Goal: Register for event/course

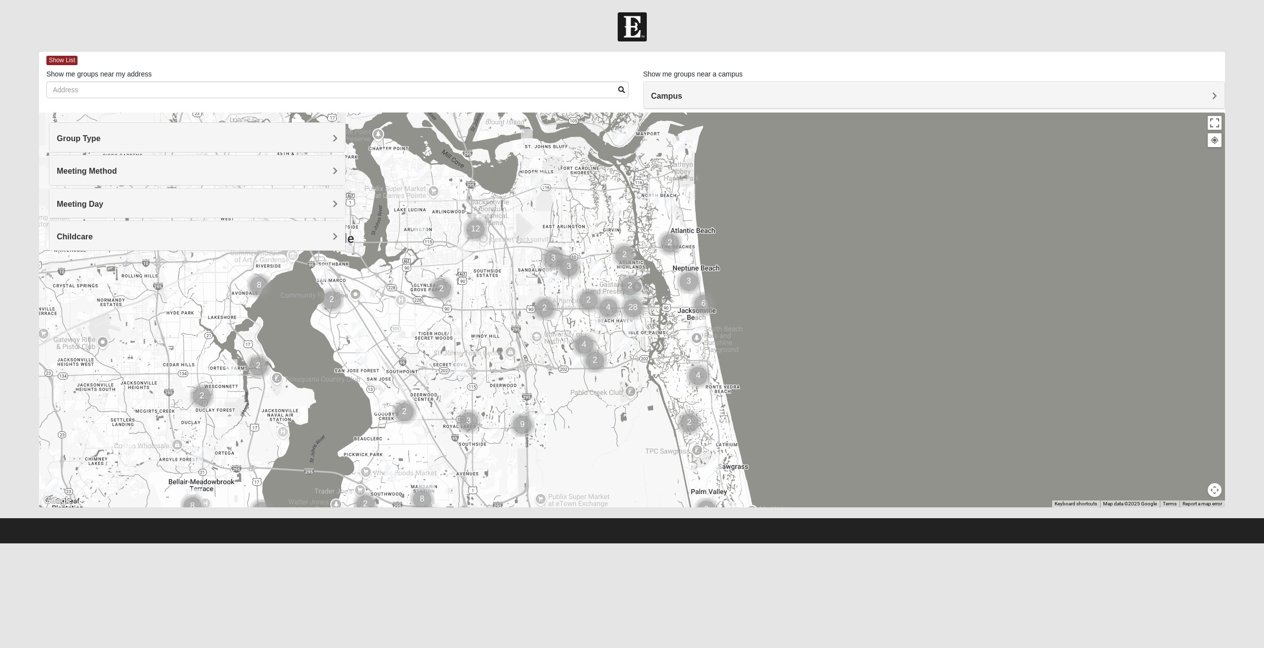
click at [233, 129] on div "Group Type" at bounding box center [197, 137] width 296 height 29
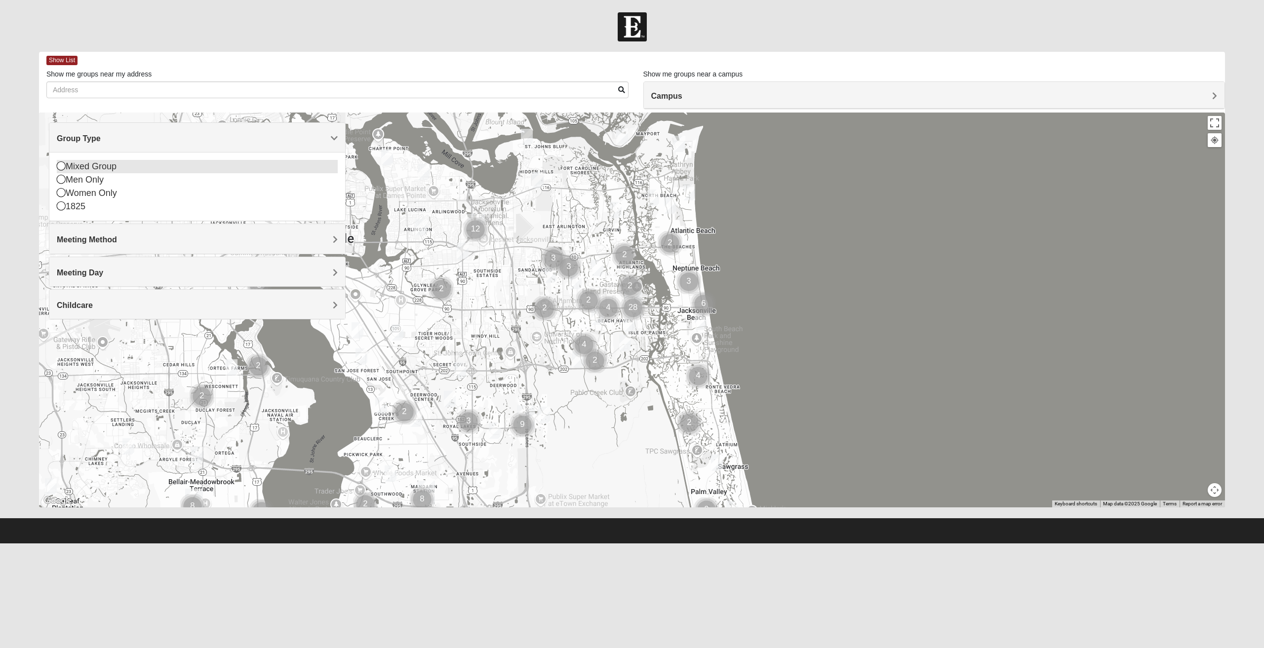
click at [96, 166] on div "Mixed Group" at bounding box center [197, 166] width 281 height 13
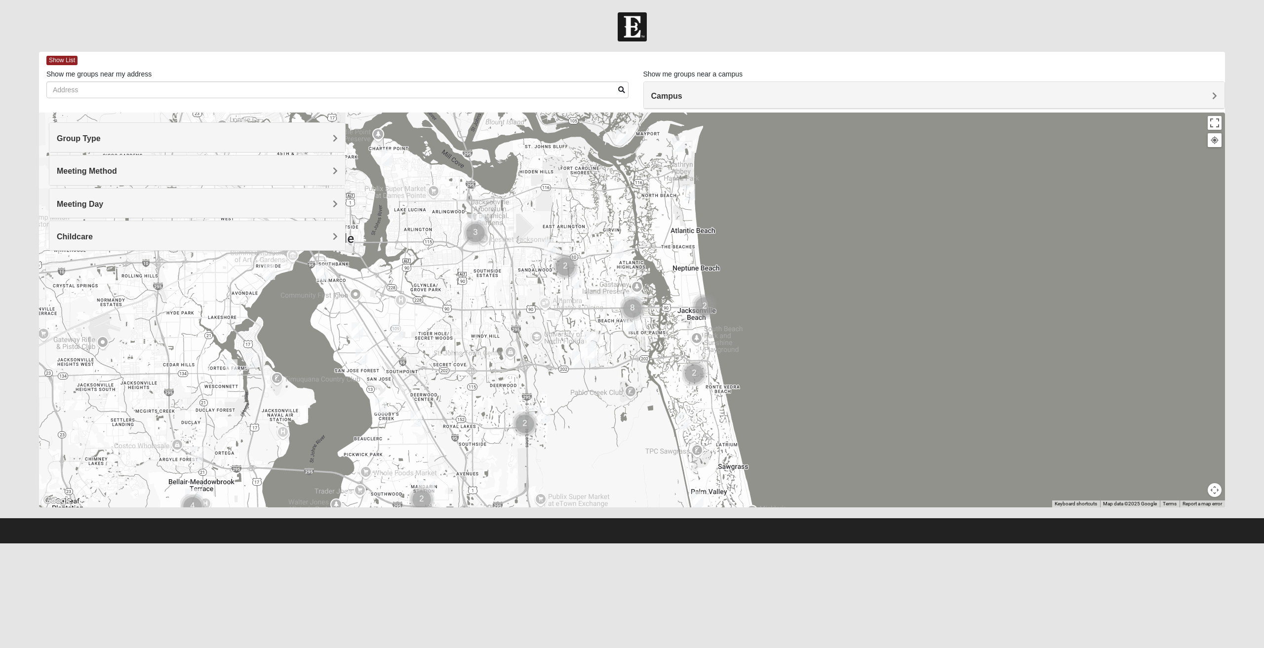
click at [130, 141] on h4 "Group Type" at bounding box center [197, 138] width 281 height 9
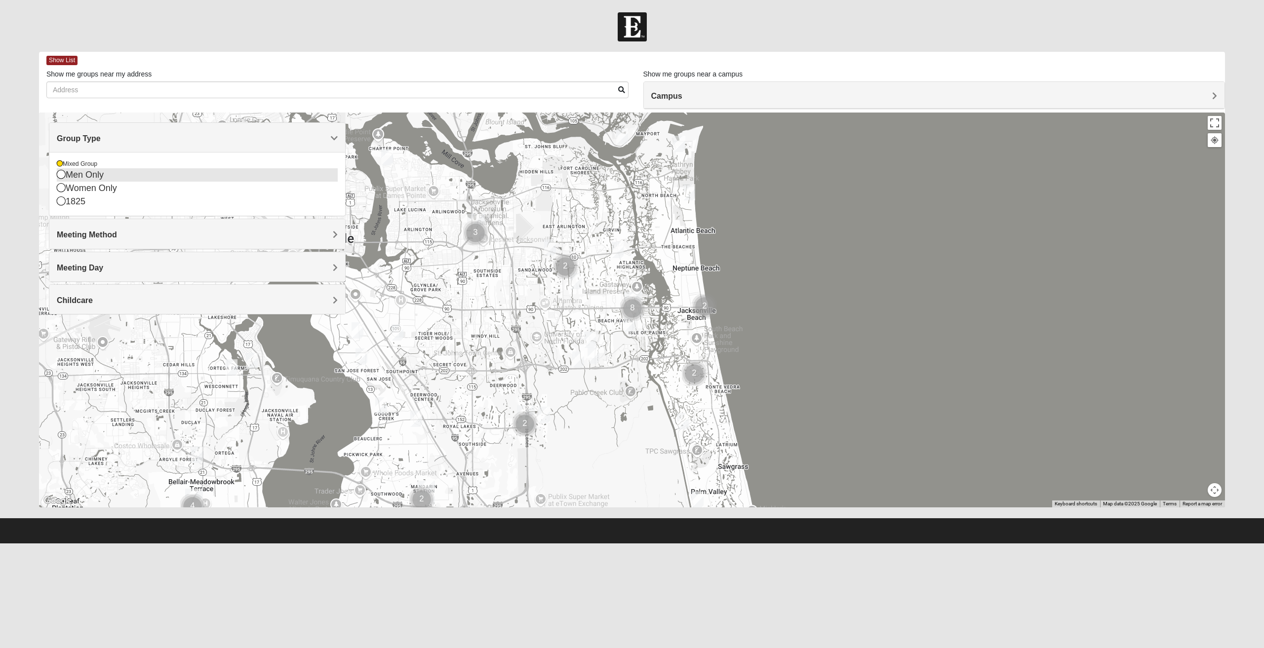
click at [105, 174] on div "Men Only" at bounding box center [197, 174] width 281 height 13
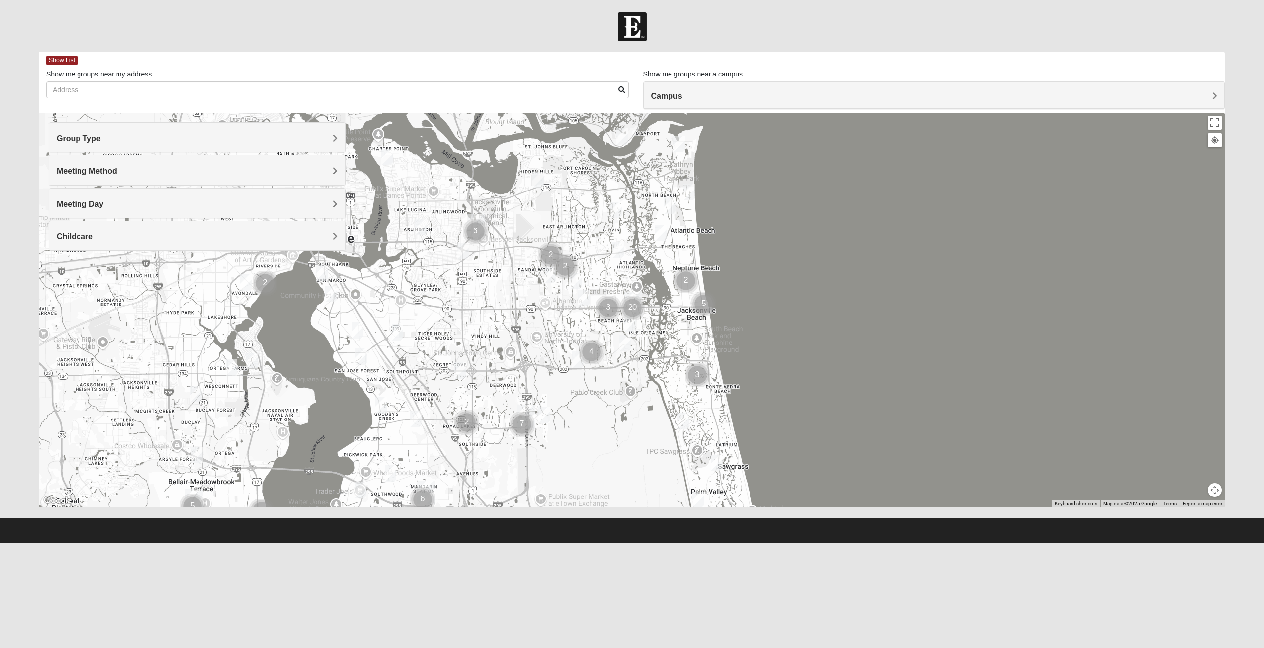
click at [110, 142] on h4 "Group Type" at bounding box center [197, 138] width 281 height 9
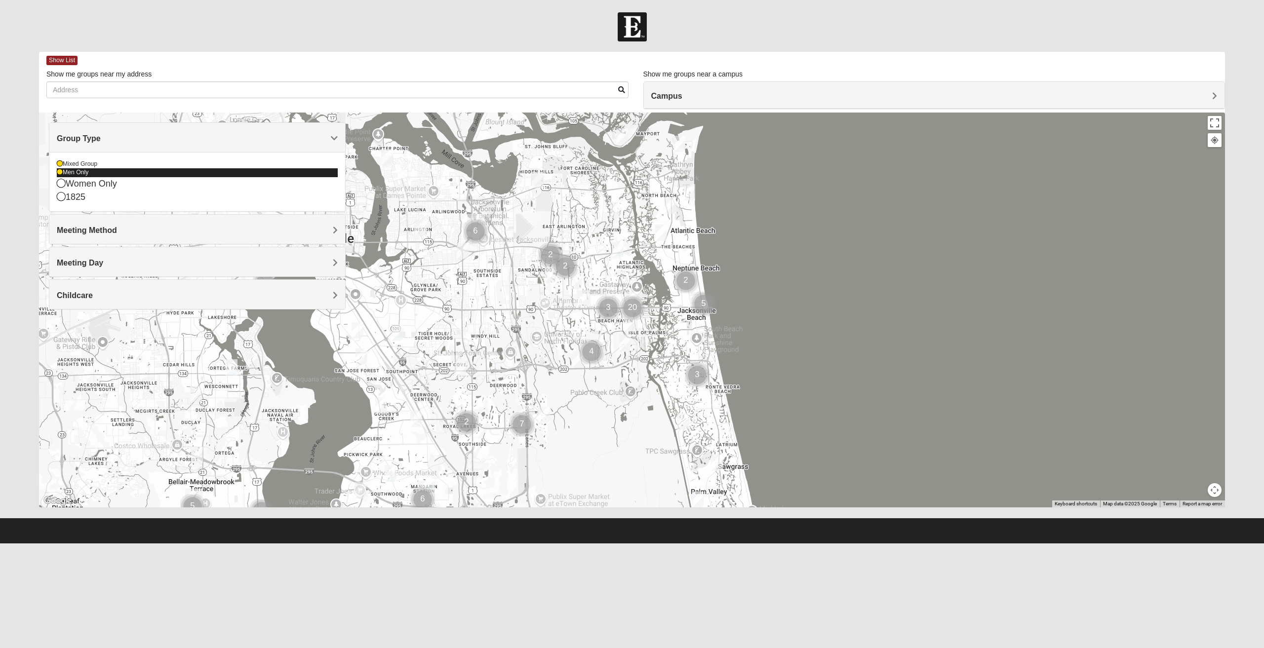
click at [61, 170] on icon at bounding box center [60, 172] width 6 height 6
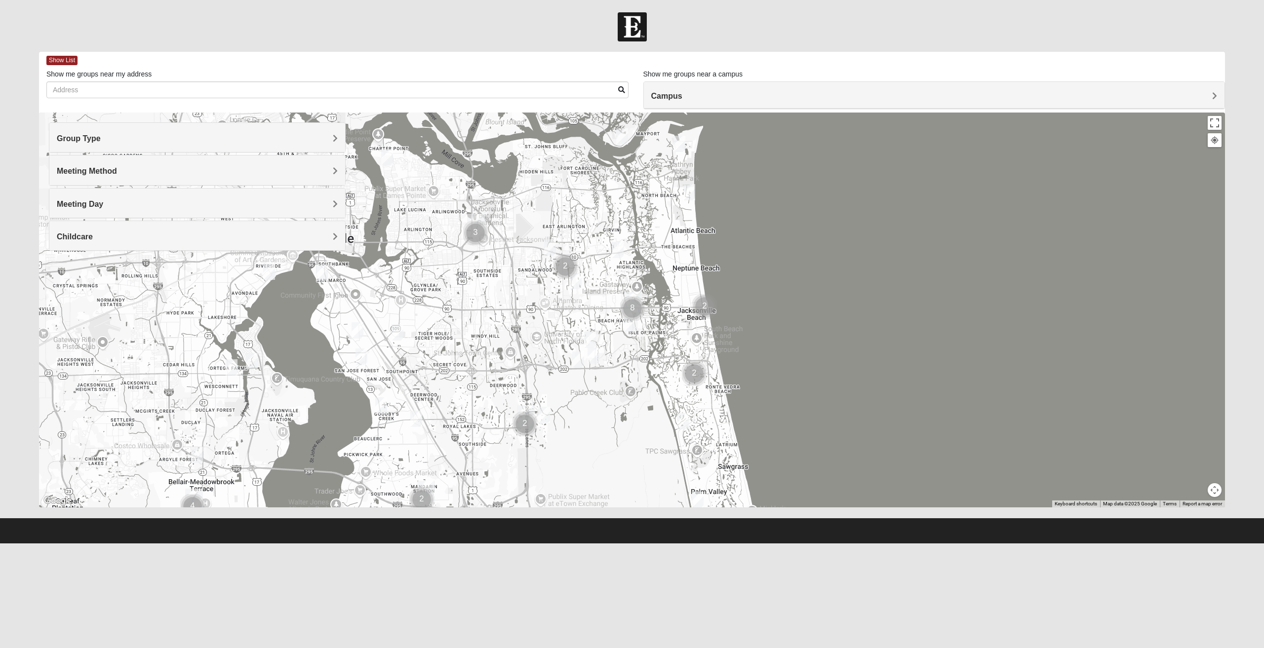
click at [153, 174] on h4 "Meeting Method" at bounding box center [197, 170] width 281 height 9
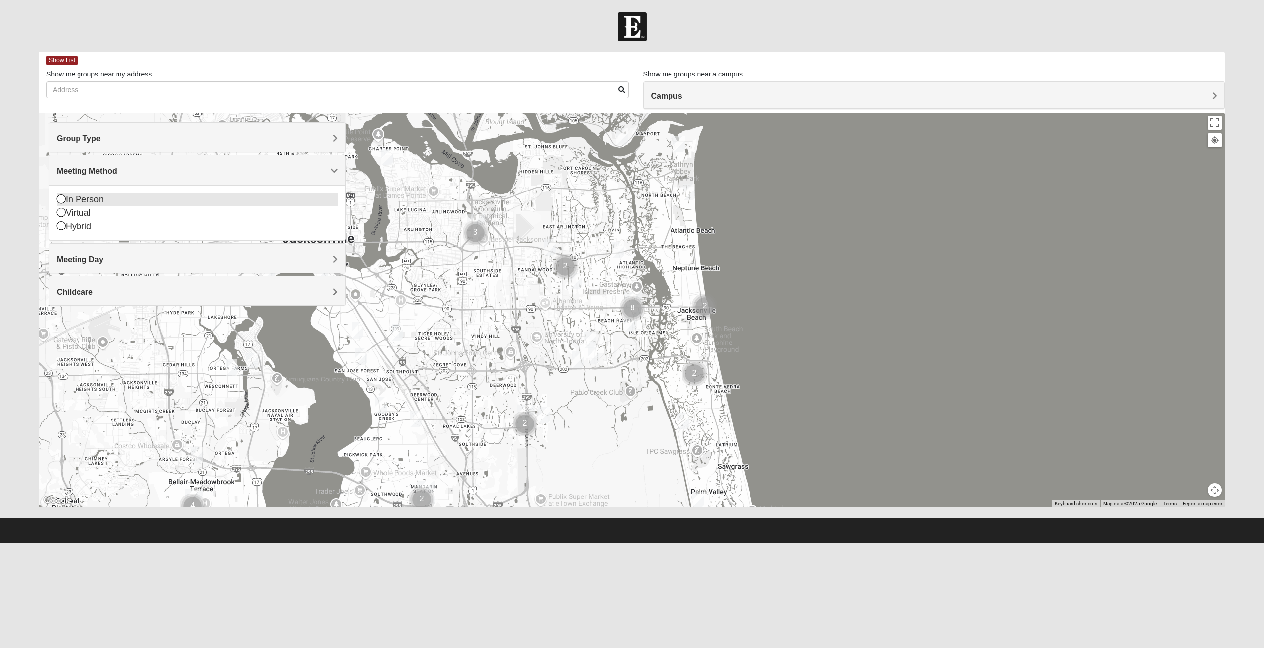
click at [85, 199] on div "In Person" at bounding box center [197, 199] width 281 height 13
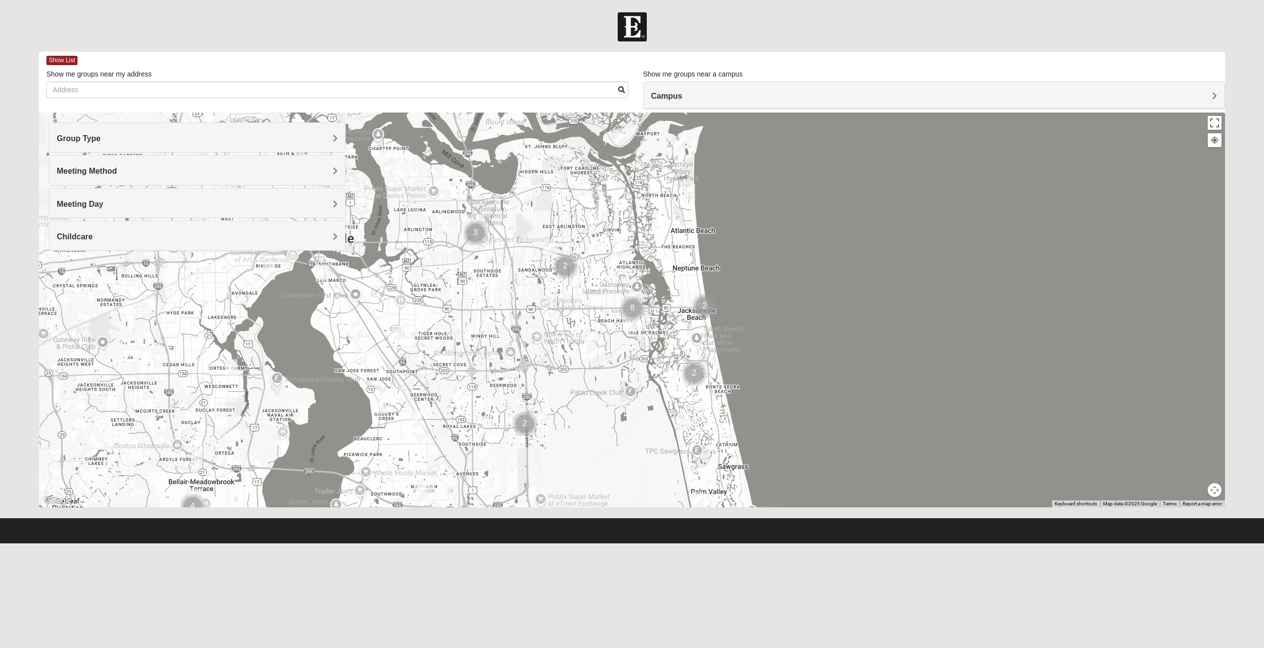
click at [131, 201] on h4 "Meeting Day" at bounding box center [197, 203] width 281 height 9
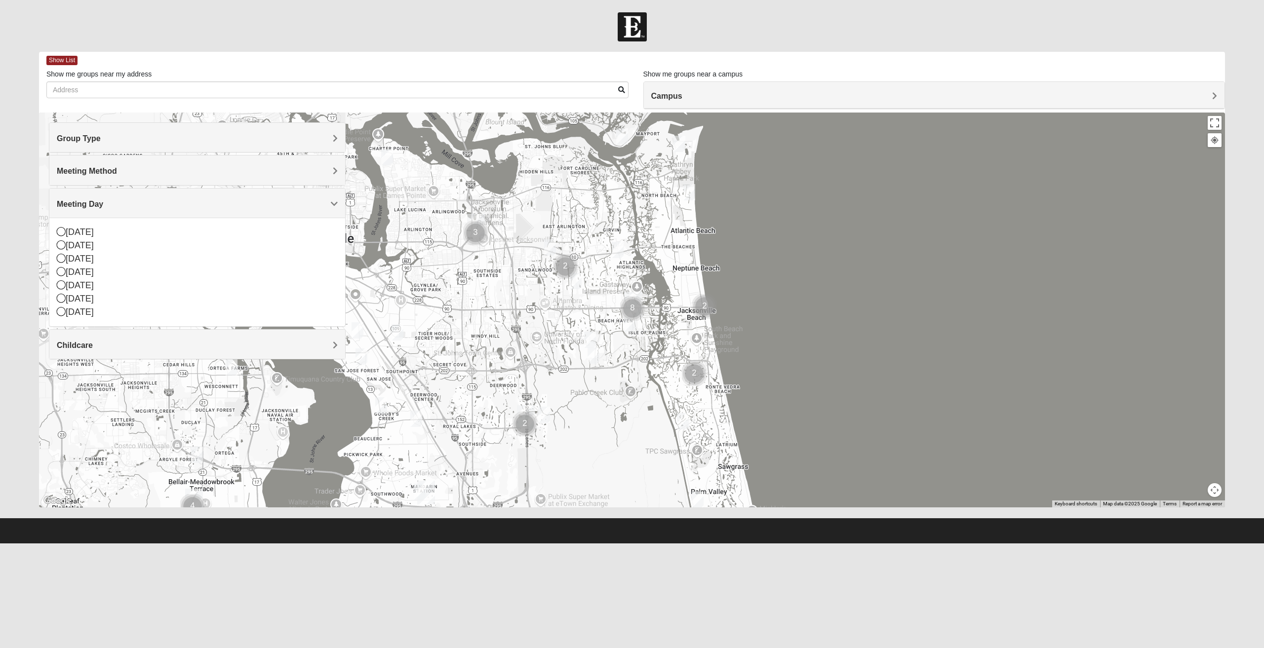
click at [131, 201] on h4 "Meeting Day" at bounding box center [197, 203] width 281 height 9
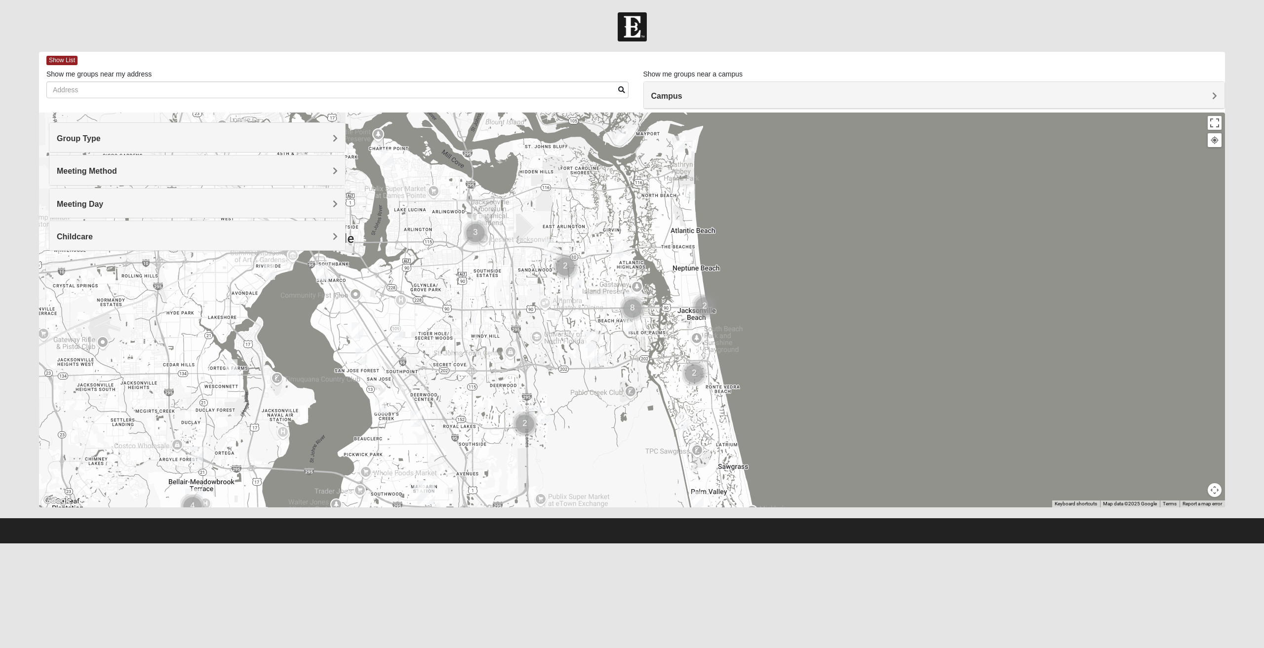
click at [122, 230] on div "Childcare" at bounding box center [197, 235] width 296 height 29
click at [73, 265] on div "Yes" at bounding box center [197, 264] width 281 height 13
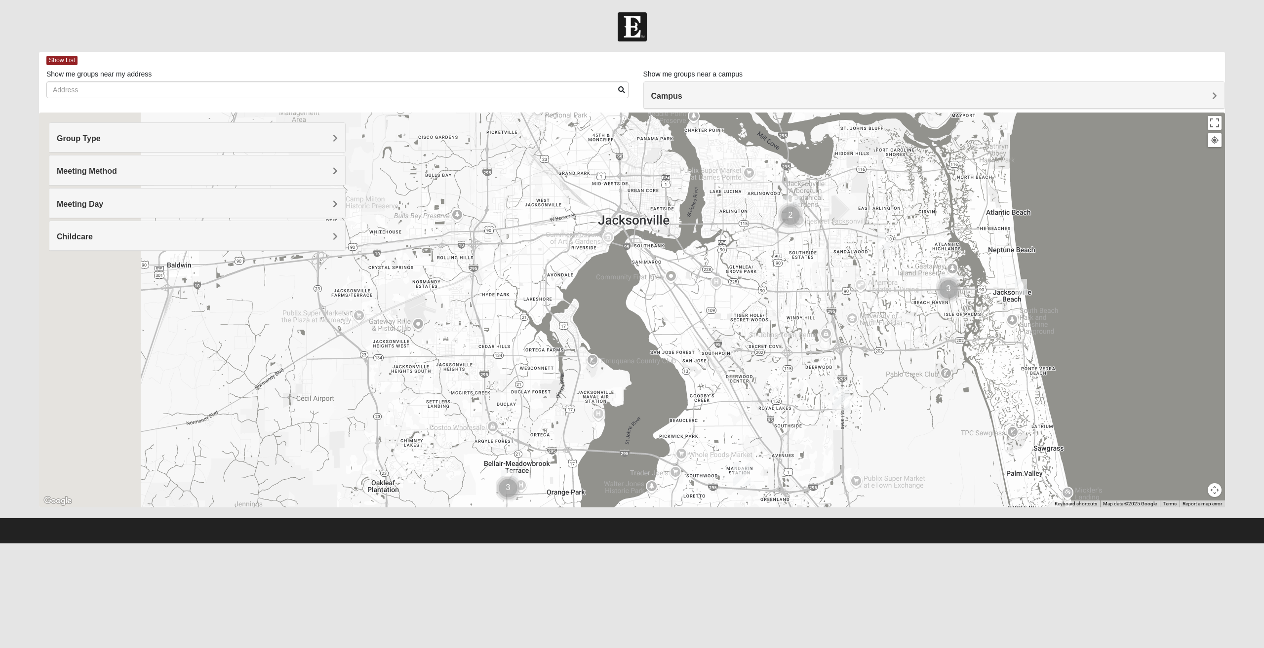
drag, startPoint x: 463, startPoint y: 292, endPoint x: 564, endPoint y: 286, distance: 101.4
click at [564, 286] on div at bounding box center [632, 310] width 1186 height 395
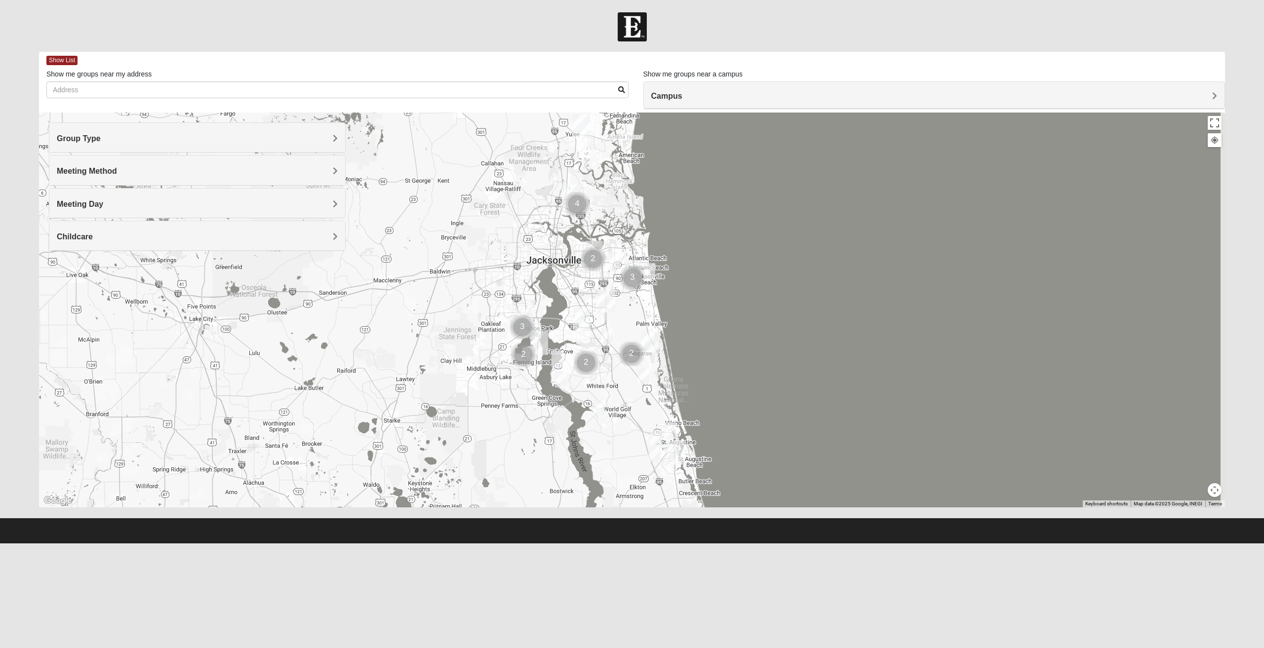
drag, startPoint x: 570, startPoint y: 287, endPoint x: 510, endPoint y: 255, distance: 68.0
click at [510, 255] on div at bounding box center [632, 310] width 1186 height 395
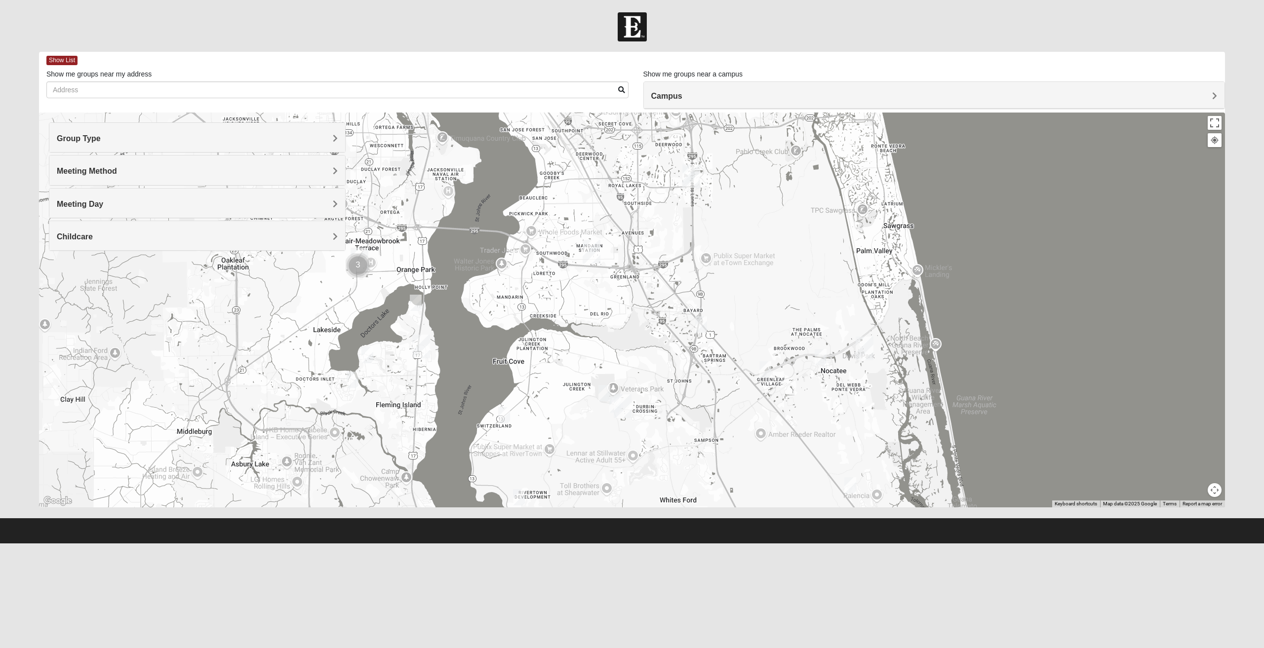
click at [356, 251] on img "Orange Park" at bounding box center [359, 260] width 18 height 24
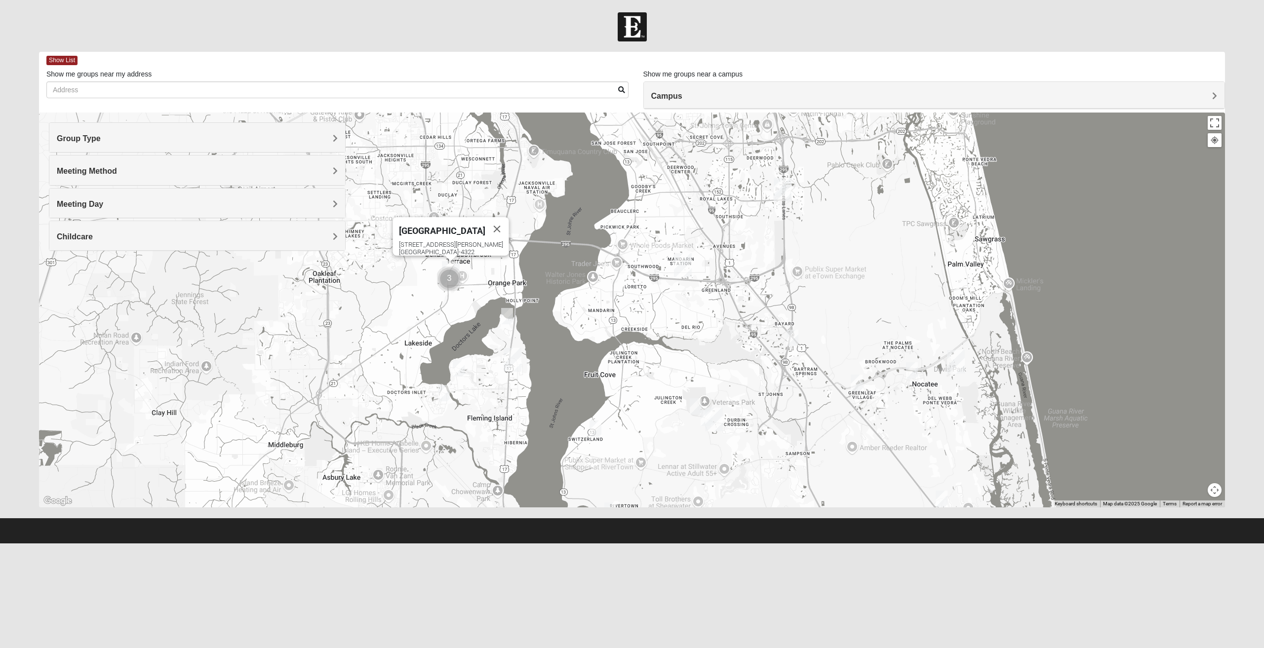
drag, startPoint x: 478, startPoint y: 254, endPoint x: 538, endPoint y: 266, distance: 61.4
click at [538, 266] on div "[GEOGRAPHIC_DATA] [STREET_ADDRESS][PERSON_NAME]" at bounding box center [632, 310] width 1186 height 395
click at [488, 227] on button "Close" at bounding box center [497, 229] width 24 height 24
click at [511, 357] on img "Fleming Island" at bounding box center [512, 360] width 18 height 24
click at [581, 308] on button "Close" at bounding box center [593, 316] width 24 height 24
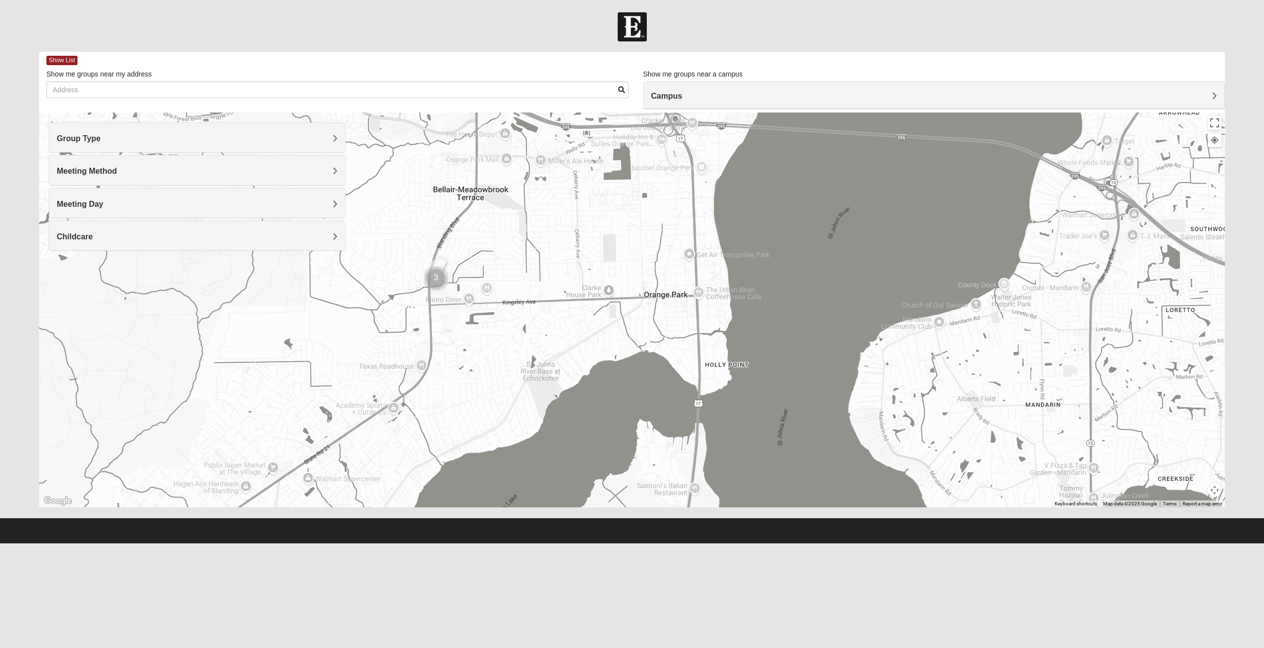
click at [434, 279] on img "Cluster of 3 groups" at bounding box center [436, 278] width 25 height 25
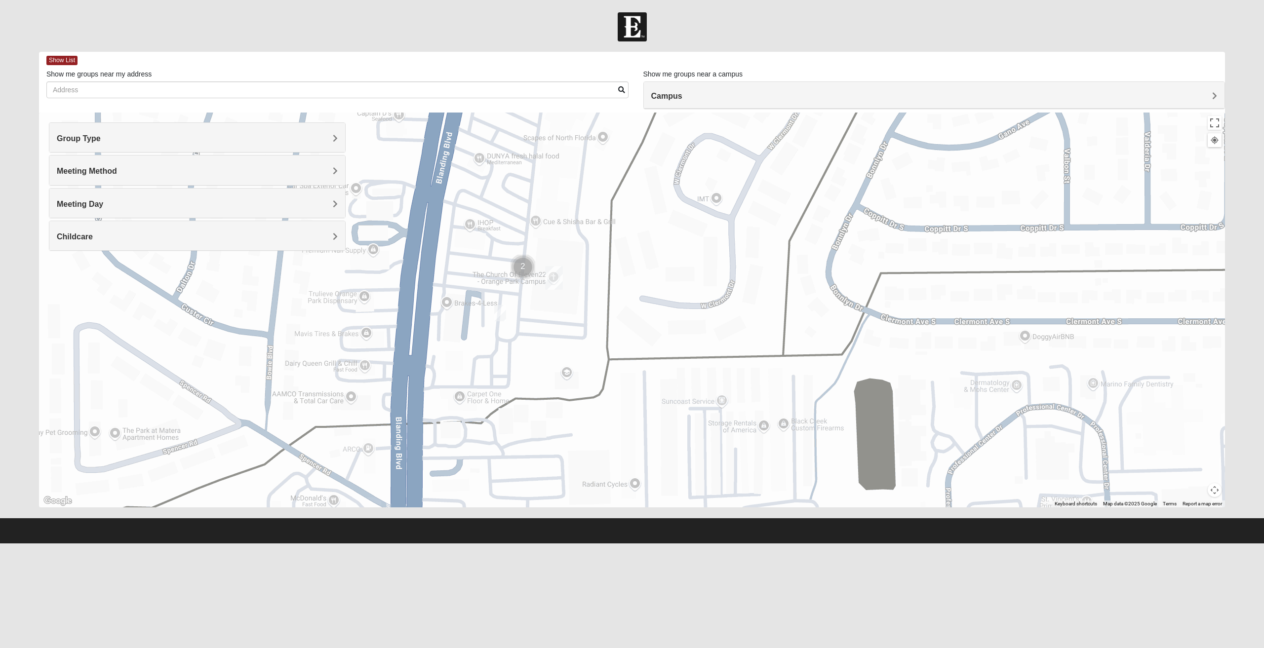
click at [523, 265] on img "Cluster of 2 groups" at bounding box center [522, 267] width 25 height 25
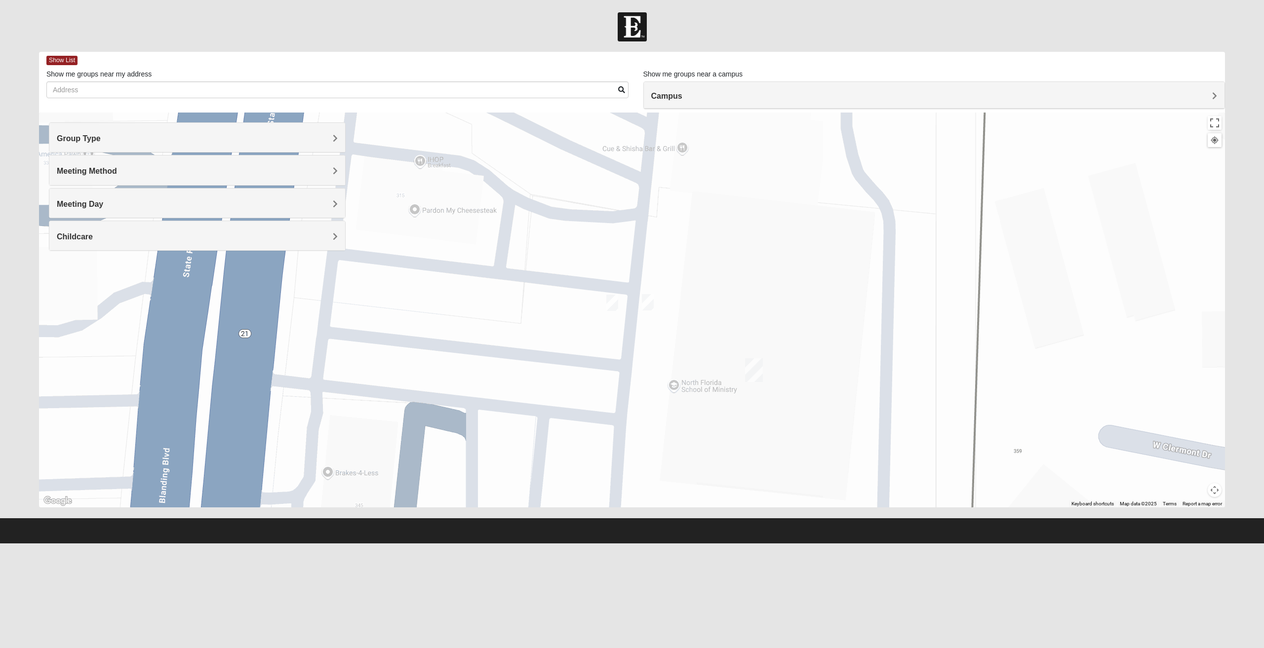
click at [612, 305] on img "On Campus Mixed Mitchell 32073" at bounding box center [612, 303] width 12 height 16
click at [693, 239] on button "Close" at bounding box center [700, 245] width 24 height 24
click at [651, 303] on img "On Campus Mixed Frakes 32073" at bounding box center [648, 302] width 12 height 16
click at [724, 242] on button "Close" at bounding box center [736, 245] width 24 height 24
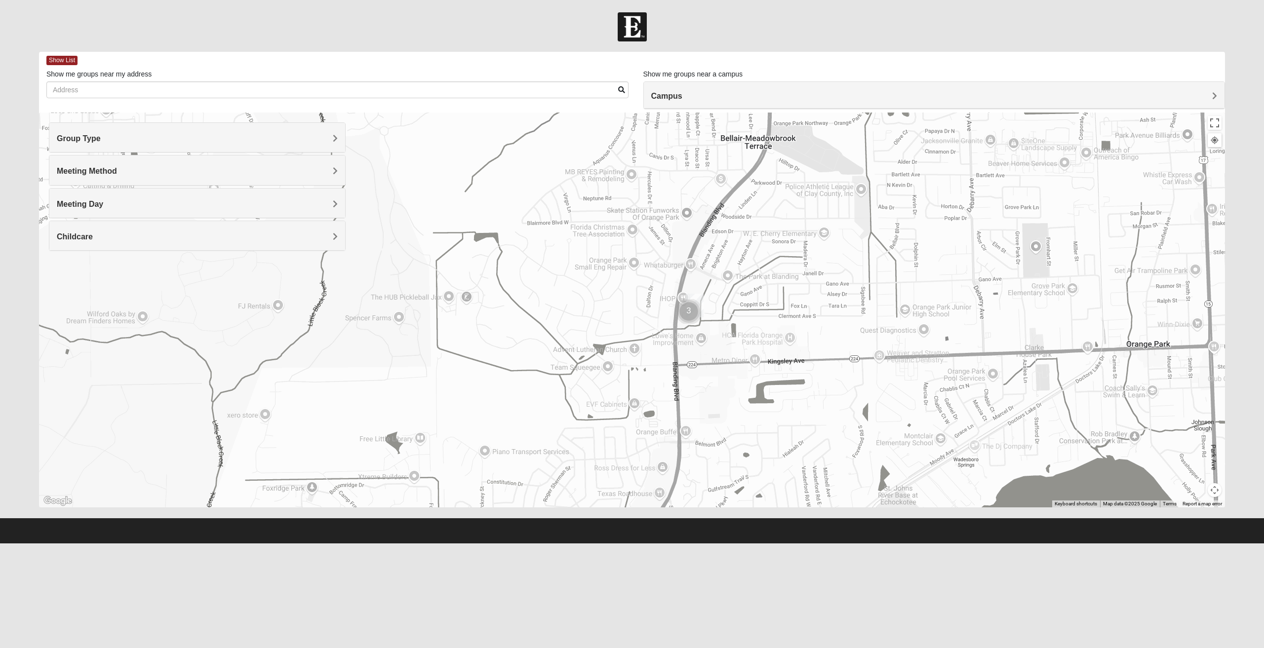
drag, startPoint x: 883, startPoint y: 259, endPoint x: 571, endPoint y: 279, distance: 312.6
click at [574, 279] on div "To navigate, press the arrow keys." at bounding box center [632, 310] width 1186 height 395
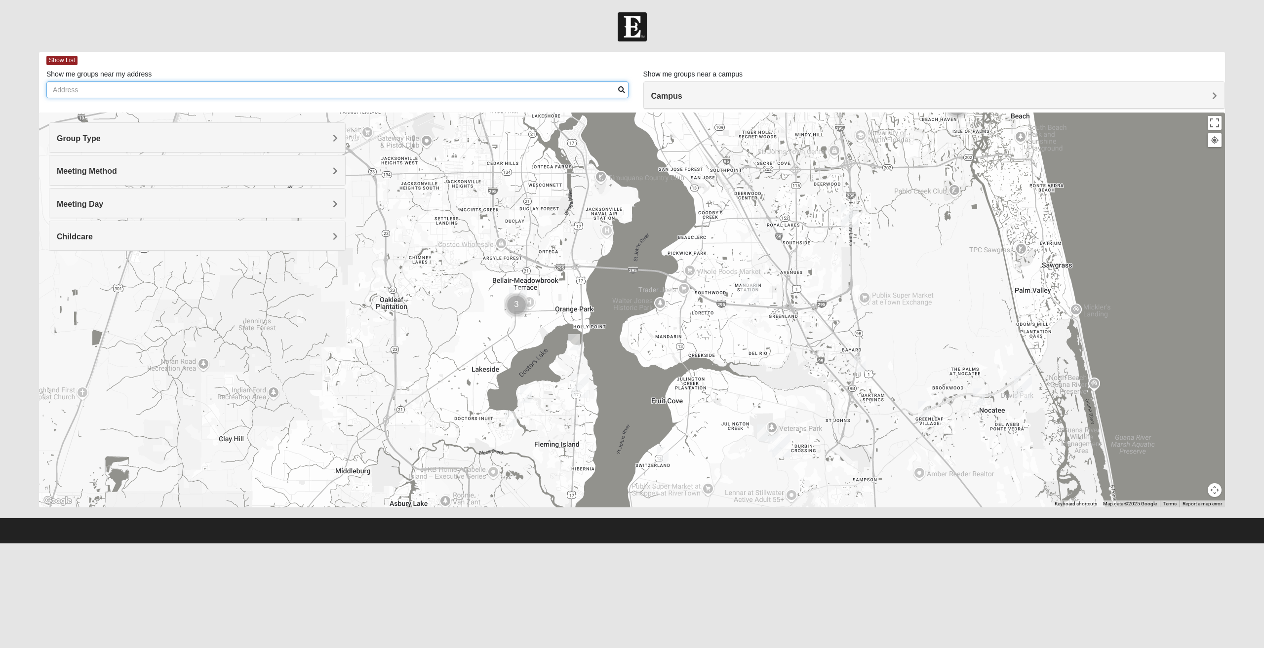
click at [83, 91] on input "Show me groups near my address" at bounding box center [337, 89] width 582 height 17
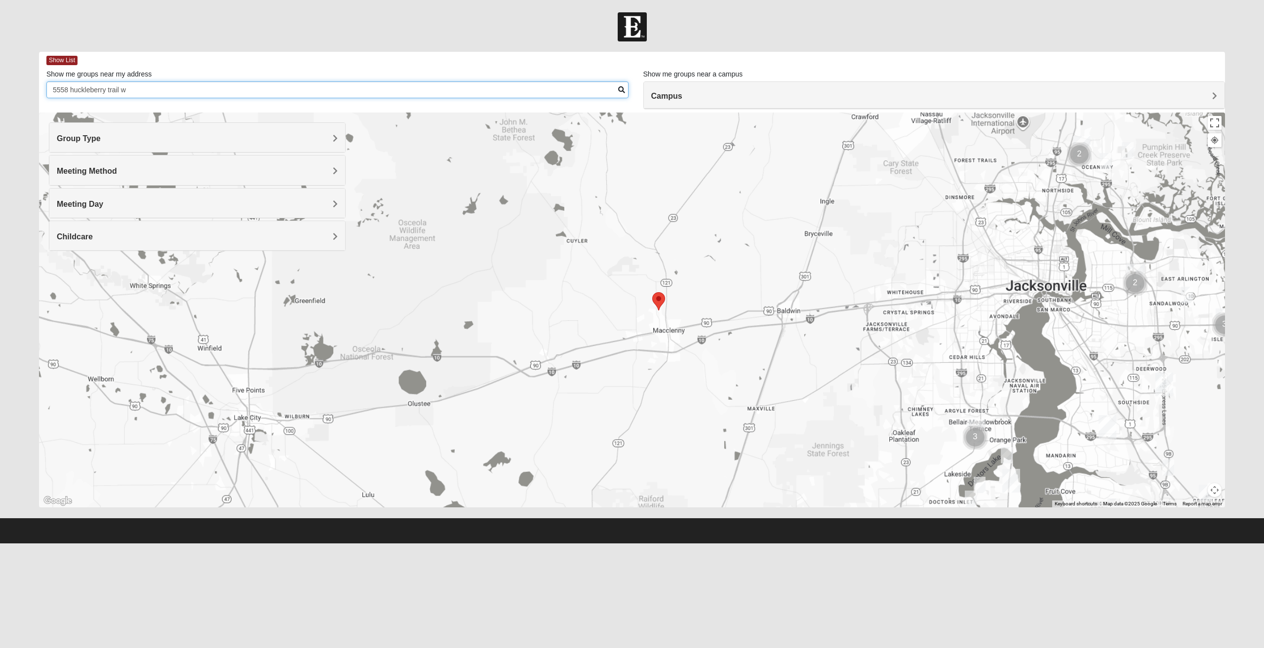
type input "5558 huckleberry trail w"
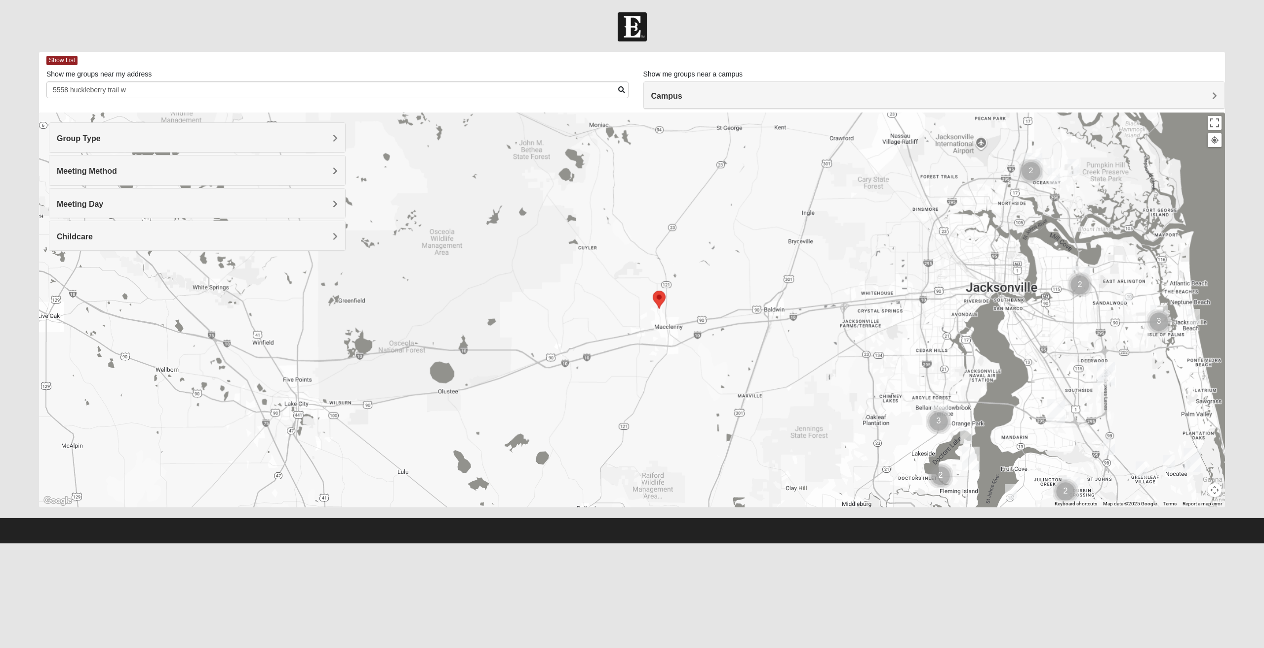
drag, startPoint x: 849, startPoint y: 286, endPoint x: 552, endPoint y: 229, distance: 303.1
click at [552, 229] on div at bounding box center [632, 310] width 1186 height 395
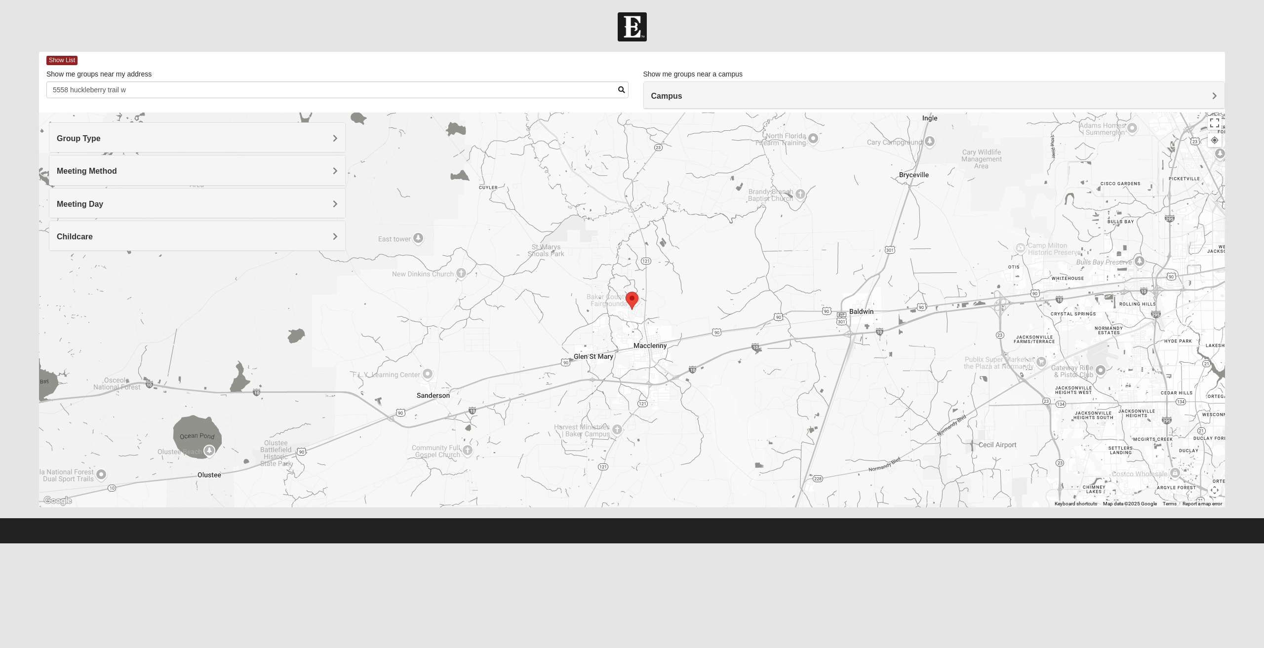
drag, startPoint x: 640, startPoint y: 172, endPoint x: 638, endPoint y: 231, distance: 59.3
click at [617, 166] on div at bounding box center [632, 310] width 1186 height 395
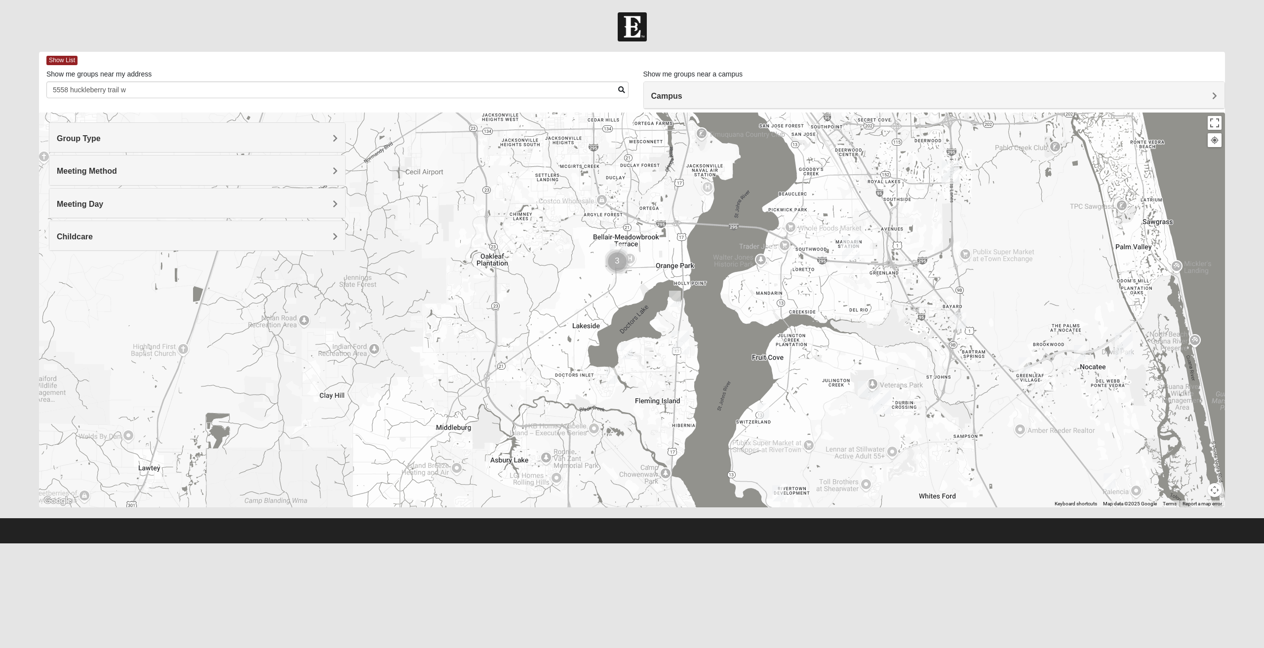
click at [620, 260] on img "Cluster of 3 groups" at bounding box center [617, 261] width 25 height 25
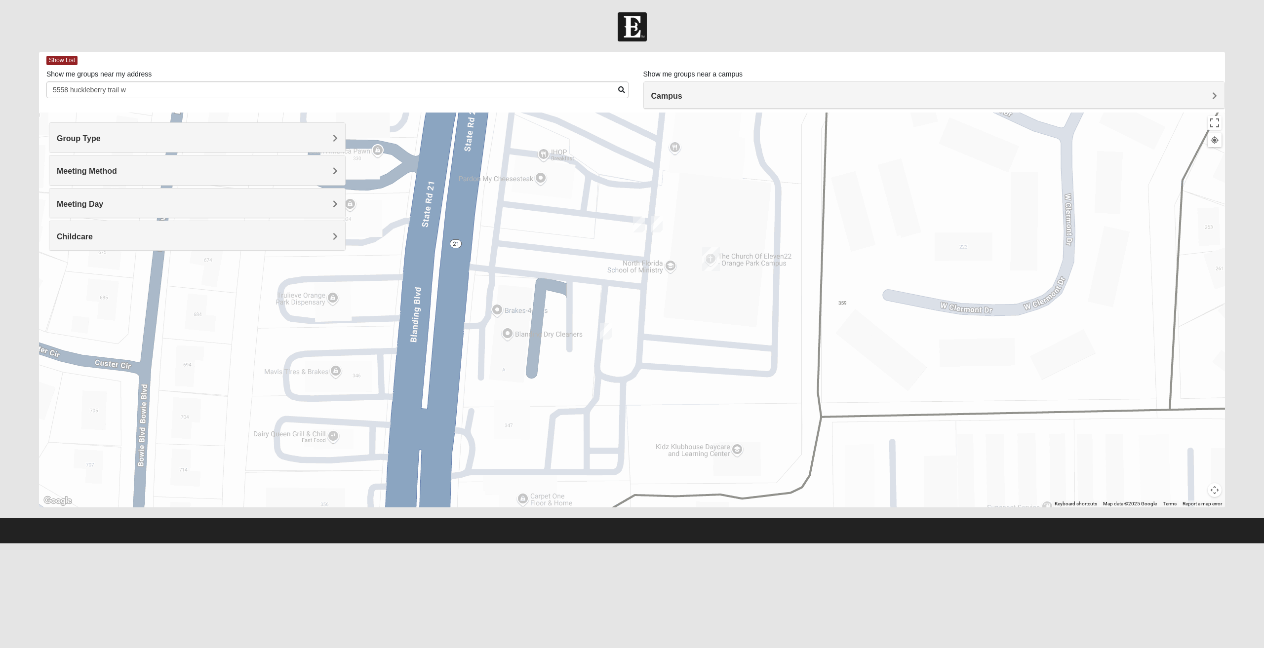
click at [659, 223] on img "On Campus Mixed Frakes 32073" at bounding box center [657, 224] width 12 height 16
click at [636, 222] on img "On Campus Mixed Mitchell 32073" at bounding box center [639, 224] width 12 height 16
click at [609, 333] on img "On Campus Mixed Mauldin 32073" at bounding box center [606, 331] width 12 height 16
click at [686, 267] on button "Close" at bounding box center [694, 274] width 24 height 24
click at [658, 230] on img "On Campus Mixed Frakes 32073" at bounding box center [657, 224] width 12 height 16
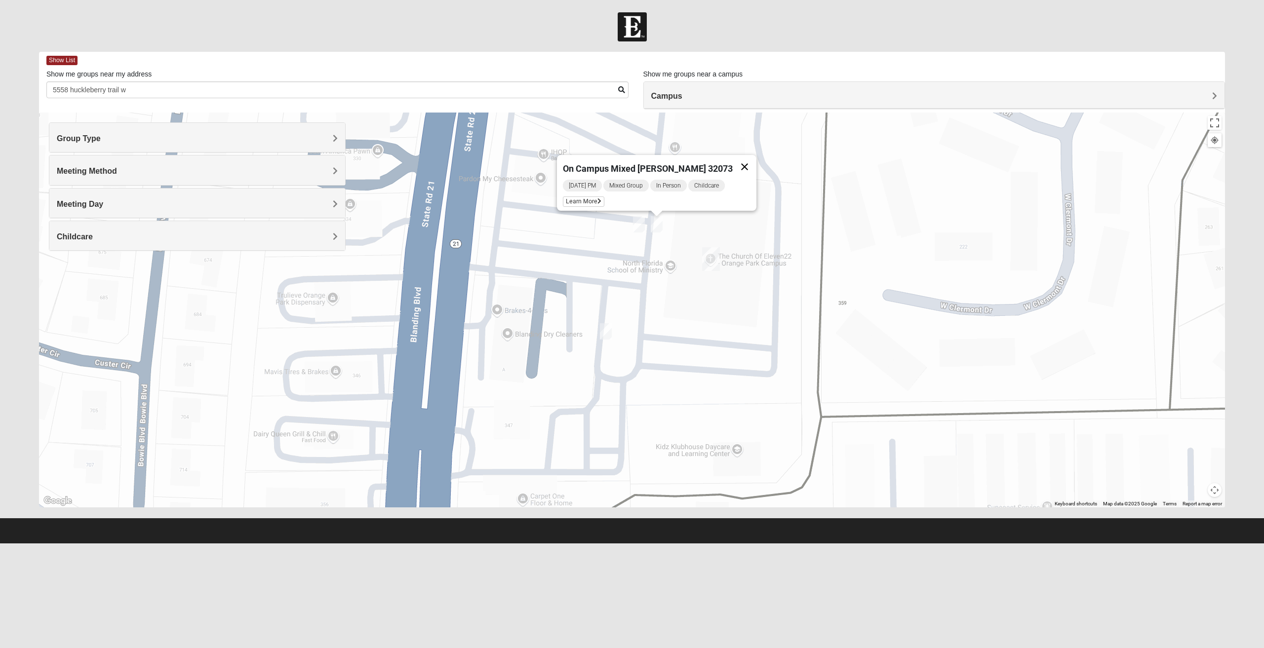
click at [734, 159] on button "Close" at bounding box center [745, 167] width 24 height 24
click at [644, 229] on img "On Campus Mixed Mitchell 32073" at bounding box center [639, 224] width 12 height 16
click at [719, 157] on button "Close" at bounding box center [727, 167] width 24 height 24
click at [605, 333] on img "On Campus Mixed Mauldin 32073" at bounding box center [606, 331] width 12 height 16
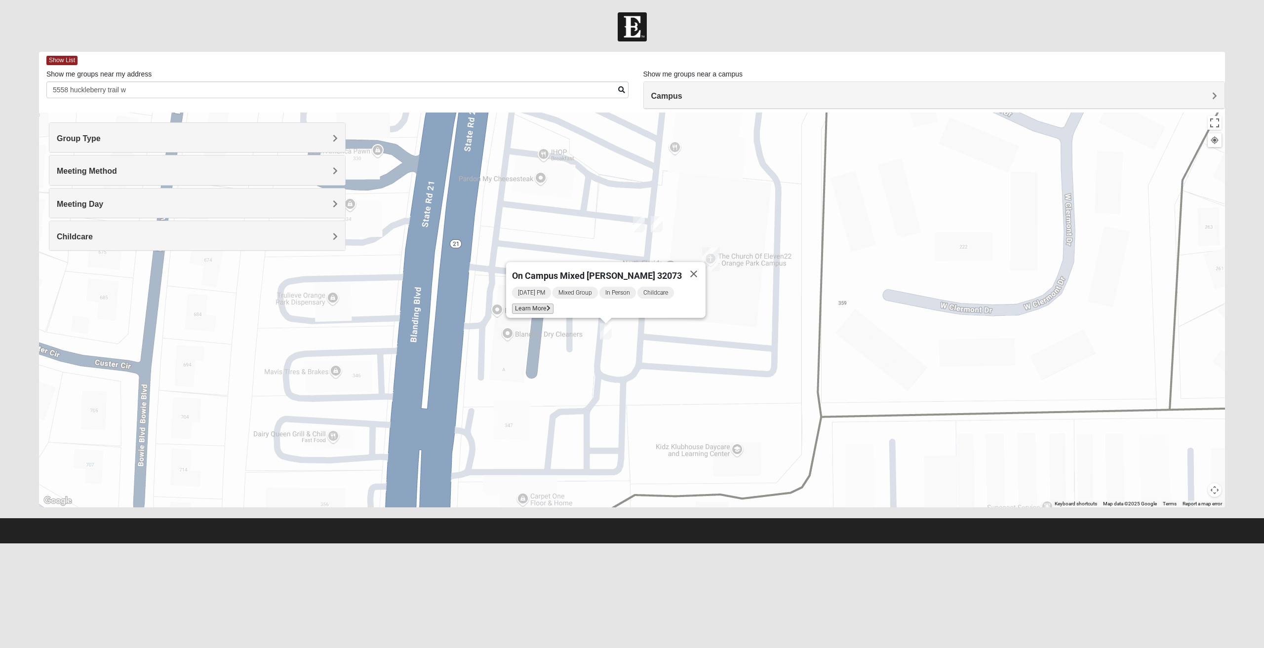
click at [546, 304] on span "Learn More" at bounding box center [532, 309] width 41 height 10
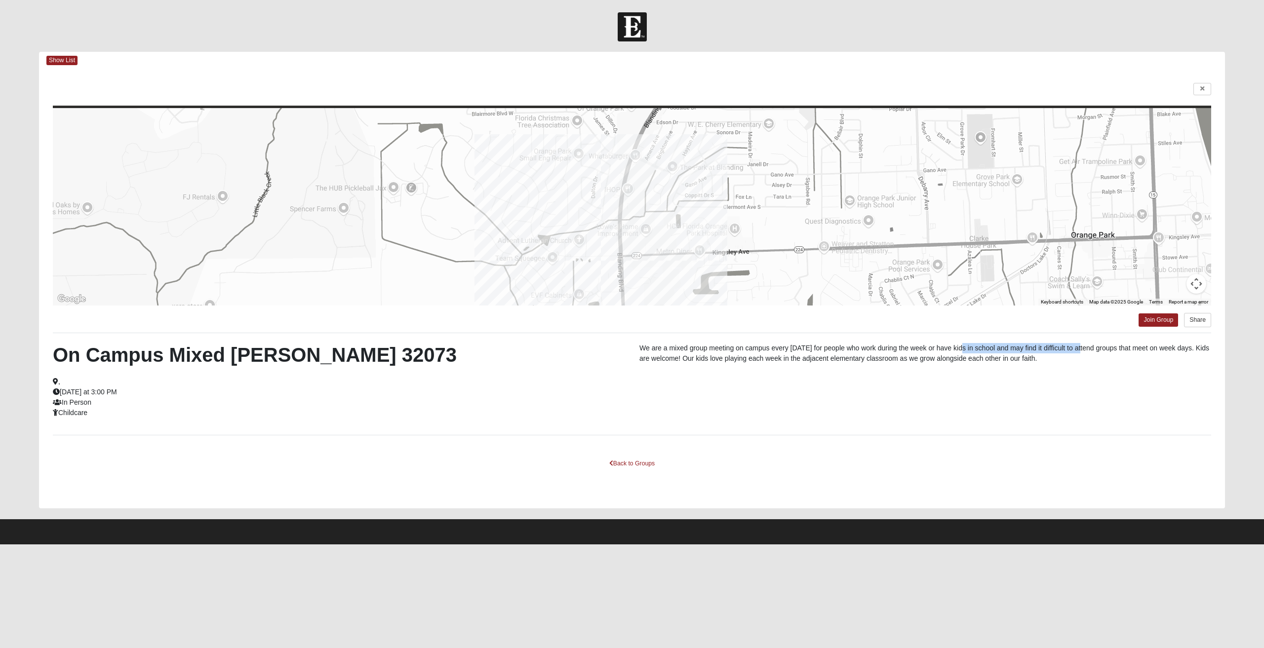
drag, startPoint x: 976, startPoint y: 347, endPoint x: 1081, endPoint y: 349, distance: 105.2
click at [1081, 349] on p "We are a mixed group meeting on campus every [DATE] for people who work during …" at bounding box center [925, 353] width 572 height 21
drag, startPoint x: 848, startPoint y: 347, endPoint x: 1119, endPoint y: 350, distance: 271.0
click at [1119, 350] on p "We are a mixed group meeting on campus every [DATE] for people who work during …" at bounding box center [925, 353] width 572 height 21
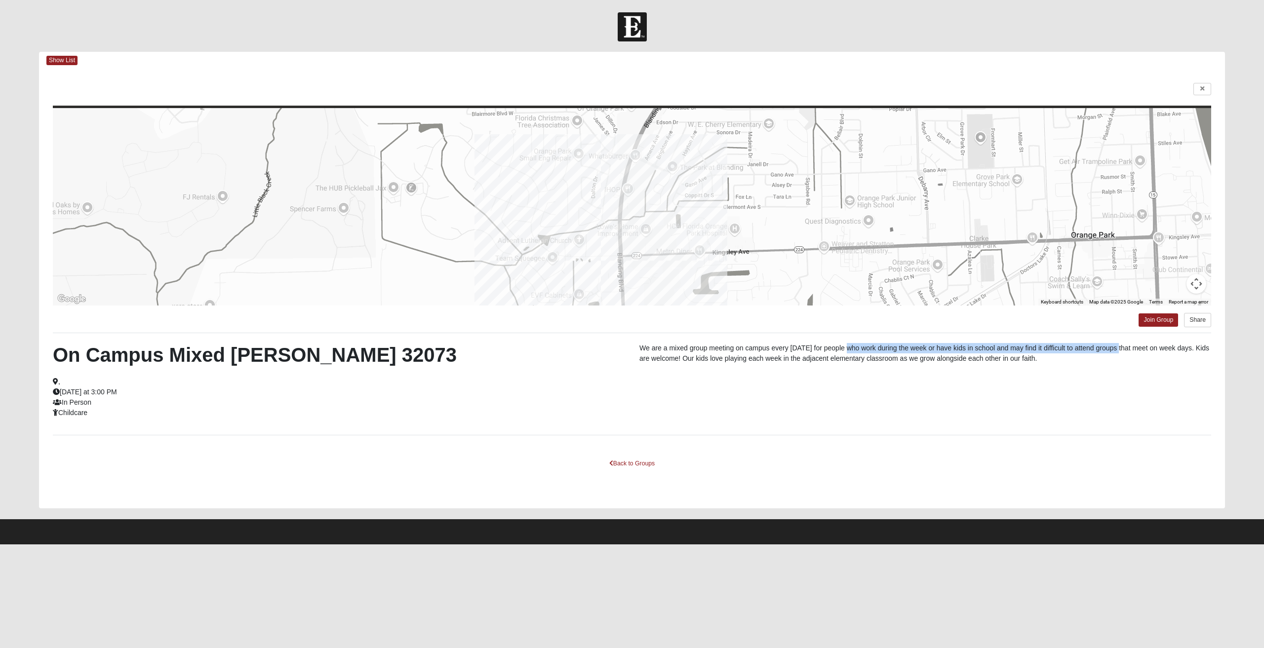
click at [1119, 350] on p "We are a mixed group meeting on campus every [DATE] for people who work during …" at bounding box center [925, 353] width 572 height 21
drag, startPoint x: 720, startPoint y: 360, endPoint x: 911, endPoint y: 364, distance: 191.1
click at [907, 364] on p "We are a mixed group meeting on campus every [DATE] for people who work during …" at bounding box center [925, 353] width 572 height 21
click at [912, 364] on p "We are a mixed group meeting on campus every [DATE] for people who work during …" at bounding box center [925, 353] width 572 height 21
drag, startPoint x: 743, startPoint y: 358, endPoint x: 963, endPoint y: 356, distance: 220.2
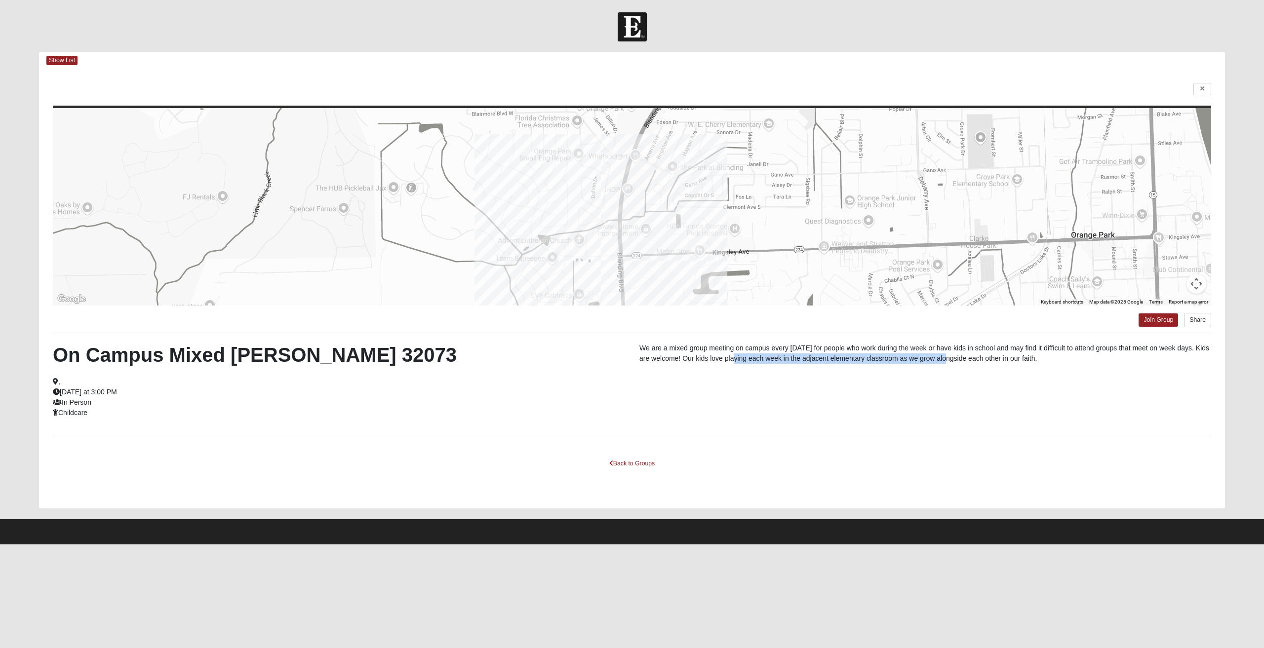
click at [959, 356] on p "We are a mixed group meeting on campus every [DATE] for people who work during …" at bounding box center [925, 353] width 572 height 21
click at [963, 356] on p "We are a mixed group meeting on campus every [DATE] for people who work during …" at bounding box center [925, 353] width 572 height 21
drag, startPoint x: 1006, startPoint y: 357, endPoint x: 1053, endPoint y: 357, distance: 46.9
click at [1052, 357] on p "We are a mixed group meeting on campus every [DATE] for people who work during …" at bounding box center [925, 353] width 572 height 21
click at [1053, 357] on p "We are a mixed group meeting on campus every [DATE] for people who work during …" at bounding box center [925, 353] width 572 height 21
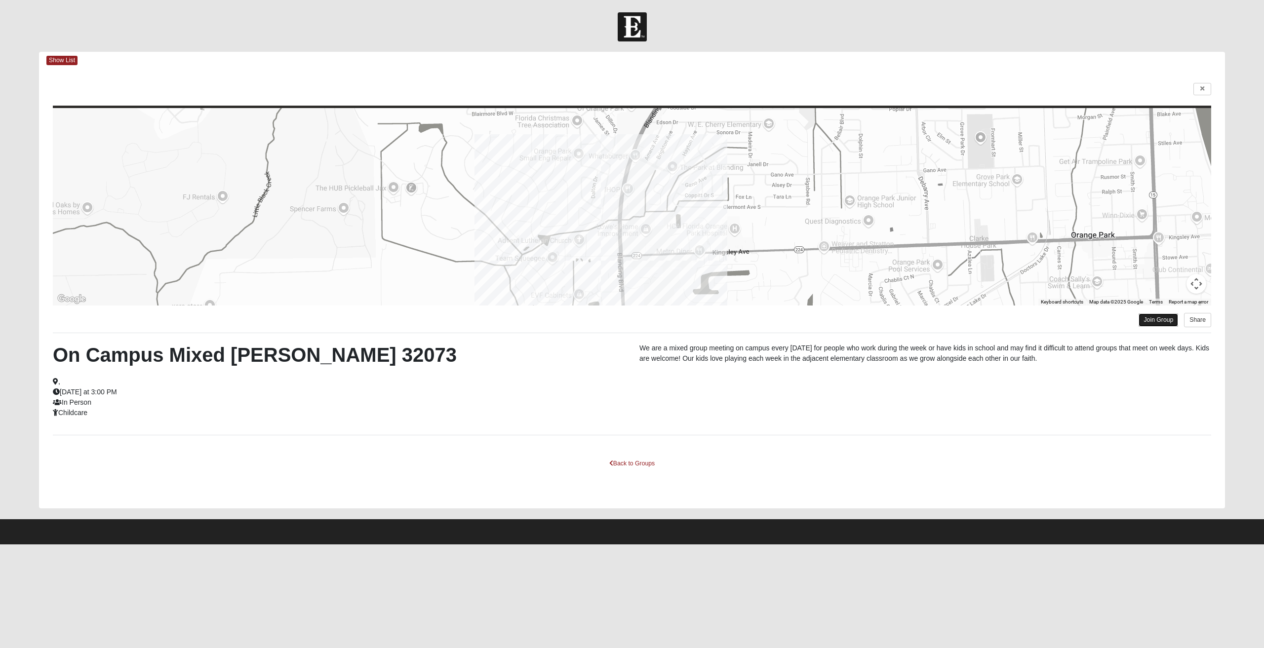
click at [1155, 320] on link "Join Group" at bounding box center [1157, 319] width 39 height 13
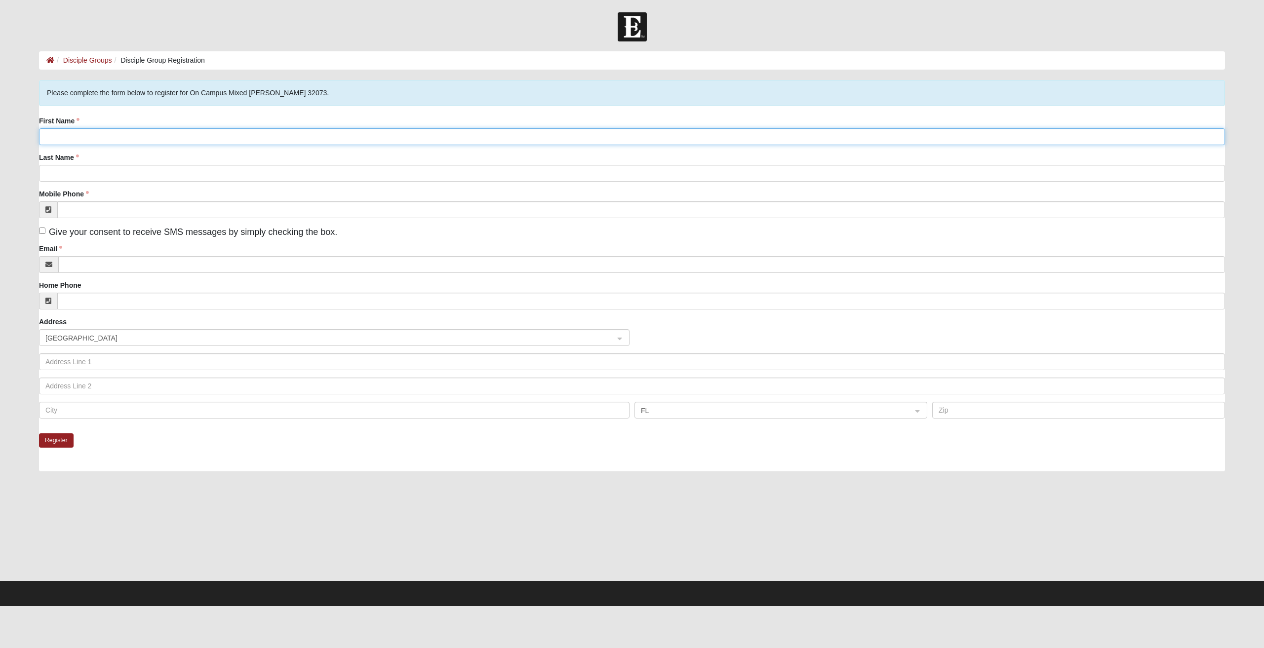
click at [106, 128] on input "First Name" at bounding box center [632, 136] width 1186 height 17
type input "[PERSON_NAME]"
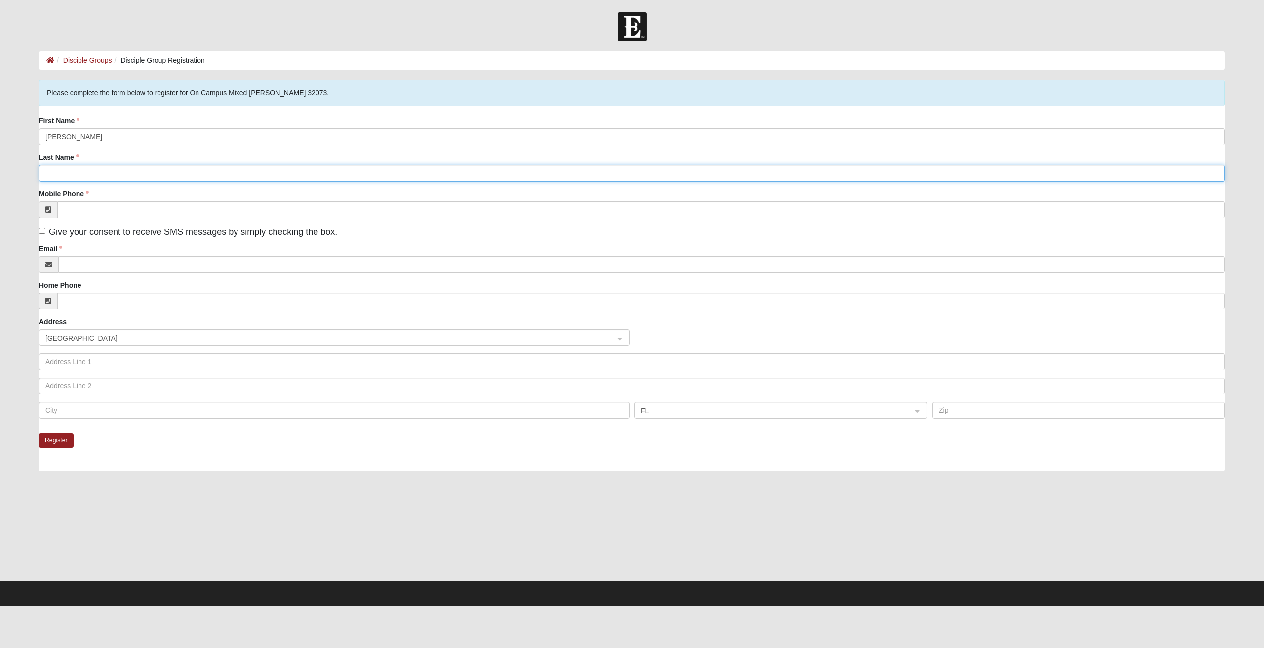
type input "[PERSON_NAME]"
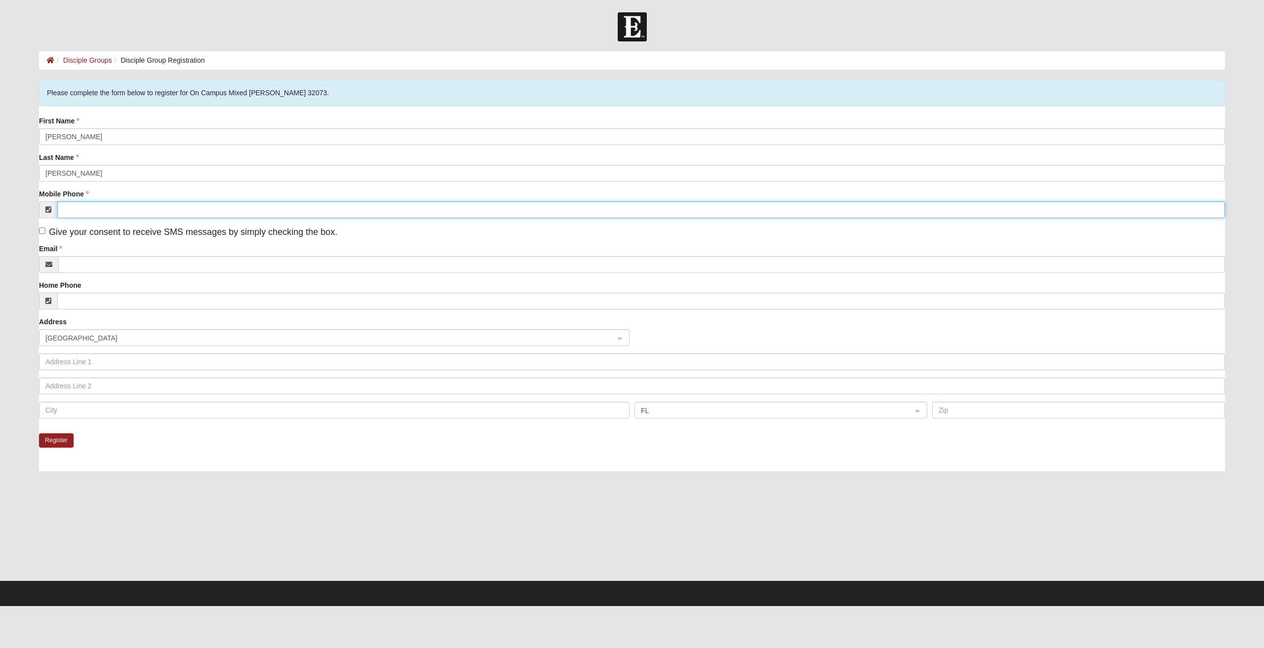
type input "[PHONE_NUMBER]"
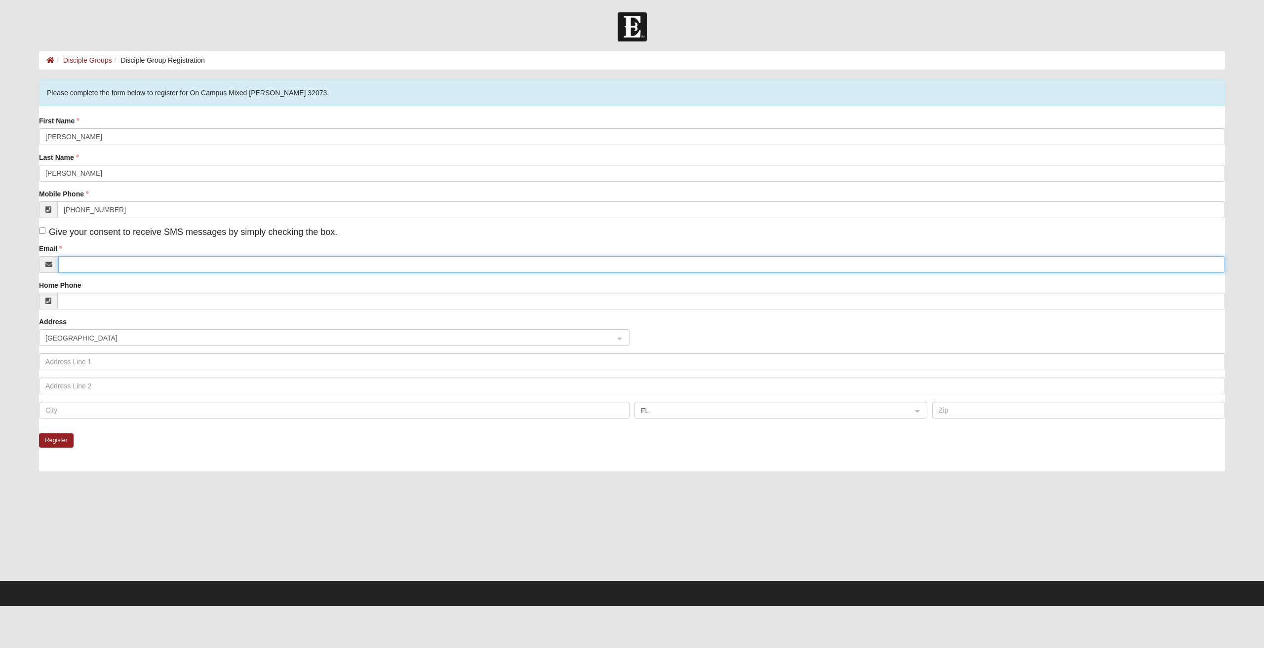
type input "Timlewis1515@gmail.com"
type input "5558 Huckleberry Trail W"
type input "Macclenny"
type input "32063"
click at [65, 440] on button "Register" at bounding box center [56, 440] width 35 height 14
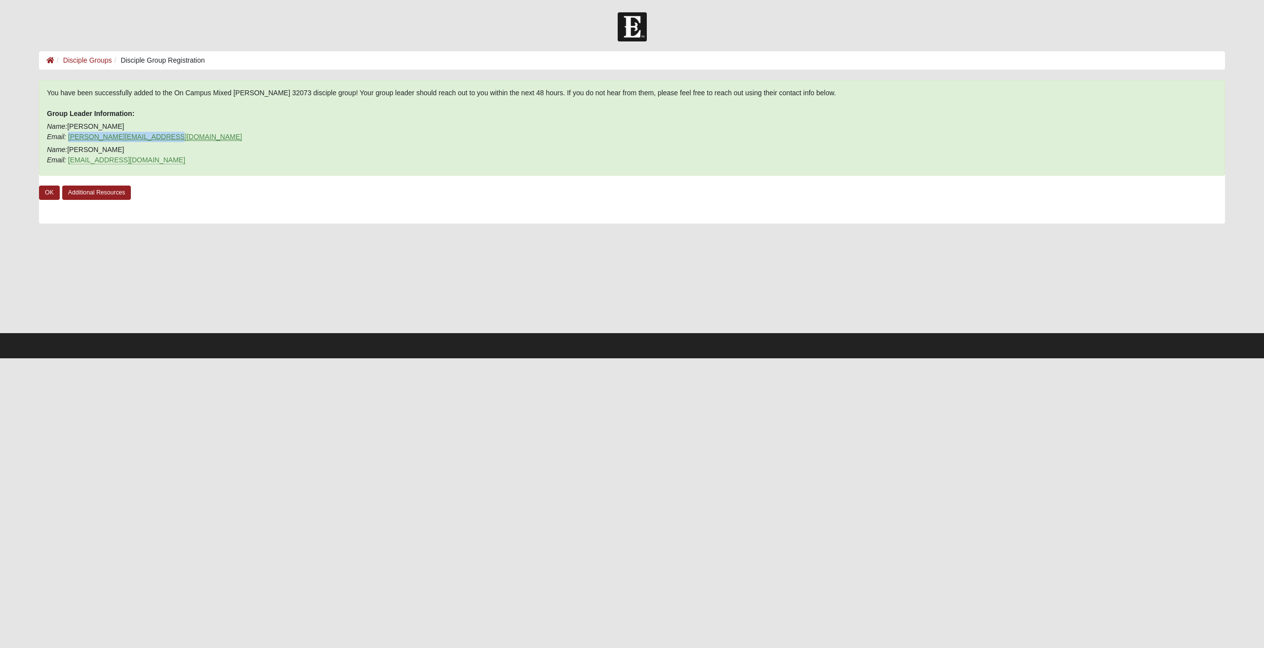
drag, startPoint x: 162, startPoint y: 137, endPoint x: 70, endPoint y: 138, distance: 92.3
click at [70, 138] on p "Name: Matthew Mauldin Email: matthew.mauldin13@gmail.com" at bounding box center [632, 131] width 1170 height 21
copy link "matthew.mauldin13@gmail.com"
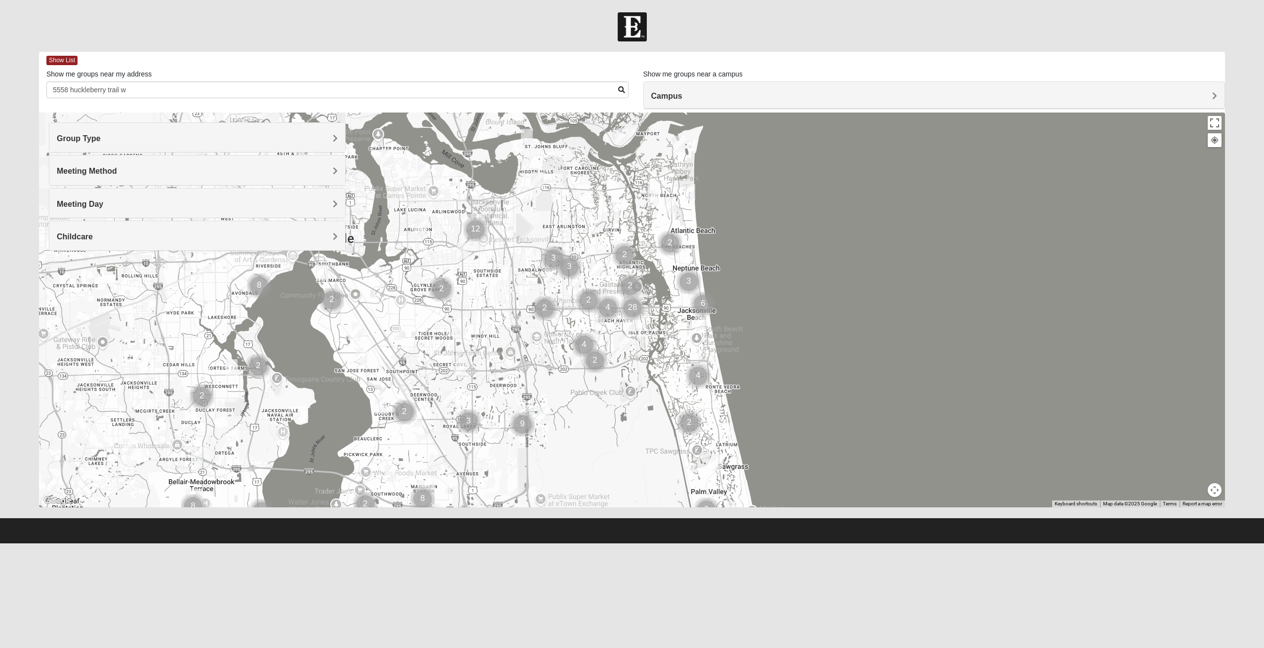
click at [212, 235] on h4 "Childcare" at bounding box center [197, 236] width 281 height 9
click at [165, 260] on div "Yes" at bounding box center [197, 264] width 281 height 13
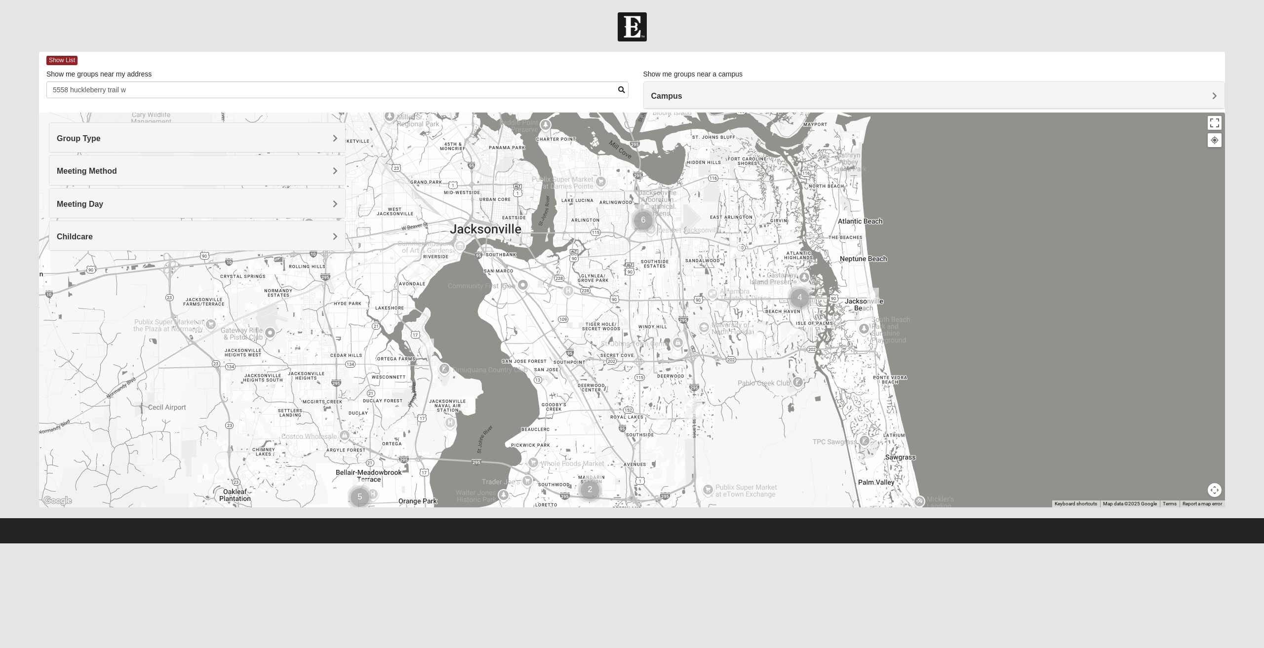
drag, startPoint x: 349, startPoint y: 320, endPoint x: 455, endPoint y: 317, distance: 105.7
click at [455, 317] on div at bounding box center [632, 310] width 1186 height 395
click at [352, 296] on div at bounding box center [632, 310] width 1186 height 395
click at [413, 269] on img "Womens Ventura 32205" at bounding box center [413, 270] width 12 height 16
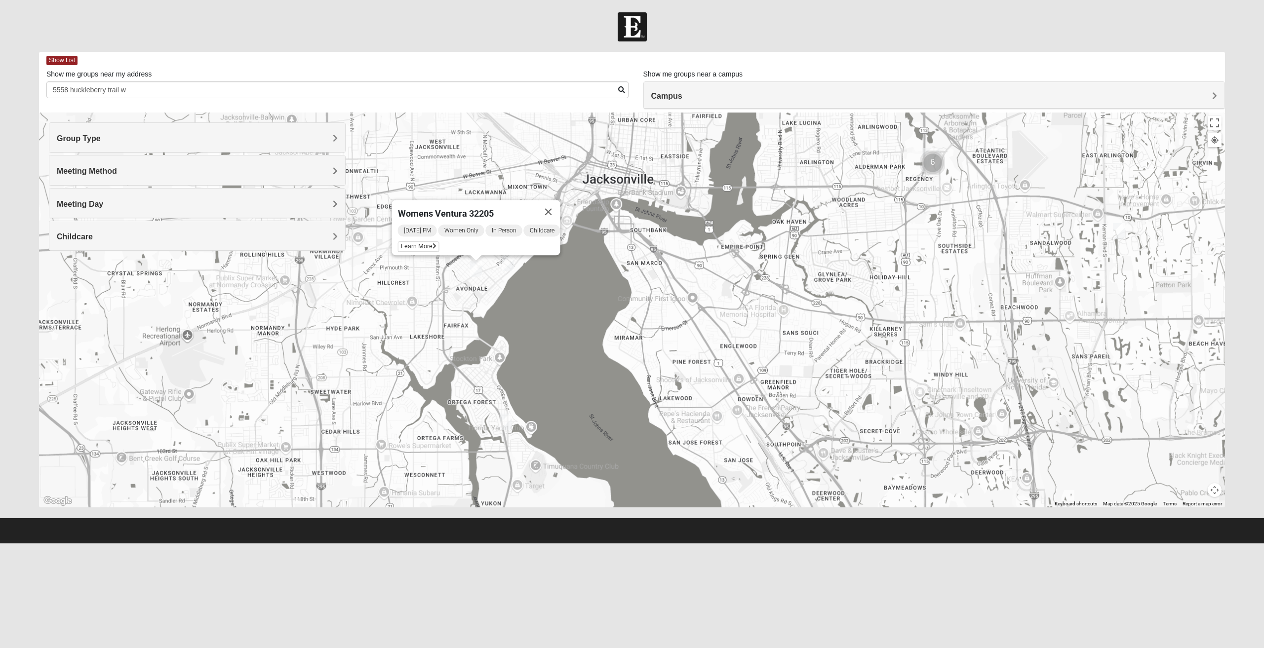
drag, startPoint x: 363, startPoint y: 282, endPoint x: 436, endPoint y: 282, distance: 73.1
click at [436, 282] on div "Womens Ventura 32205 Wednesday PM Women Only In Person Childcare Learn More" at bounding box center [632, 310] width 1186 height 395
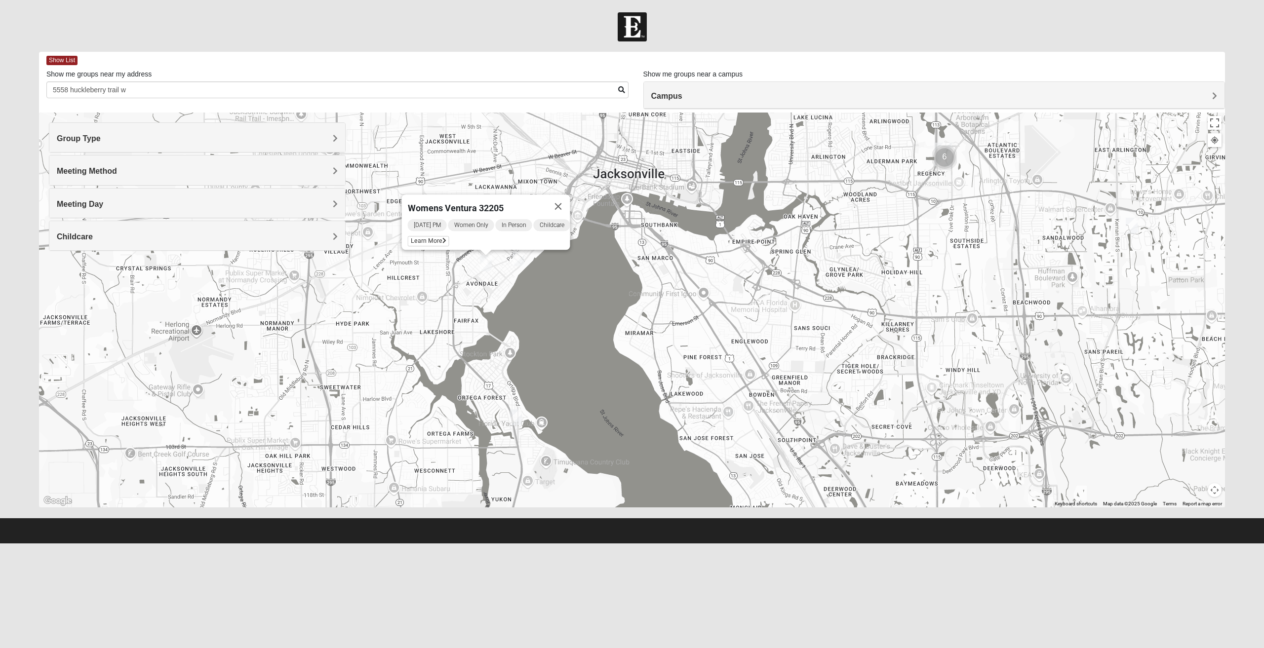
drag, startPoint x: 438, startPoint y: 286, endPoint x: 451, endPoint y: 280, distance: 13.5
click at [451, 280] on div "Womens Ventura 32205 Wednesday PM Women Only In Person Childcare Learn More" at bounding box center [632, 310] width 1186 height 395
click at [519, 258] on img "Womens Hughes 32205" at bounding box center [520, 256] width 12 height 16
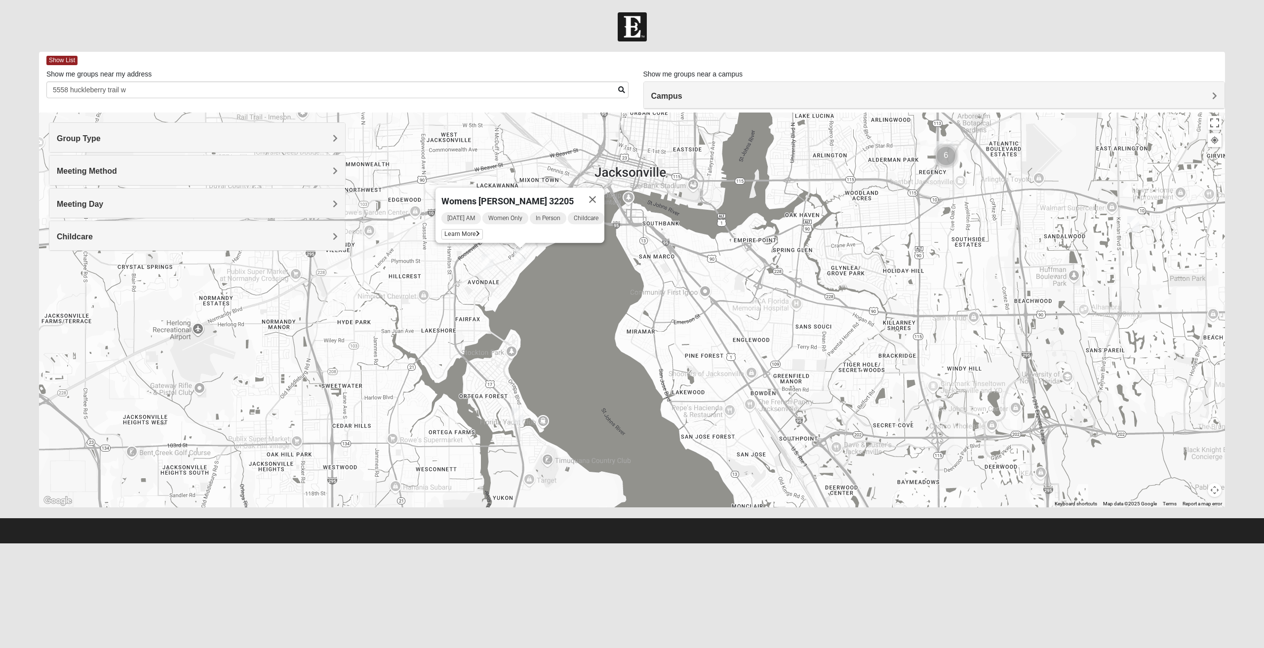
click at [510, 414] on div "Womens Hughes 32205 Tuesday AM Women Only In Person Childcare Learn More" at bounding box center [632, 310] width 1186 height 395
click at [158, 140] on h4 "Group Type" at bounding box center [197, 138] width 281 height 9
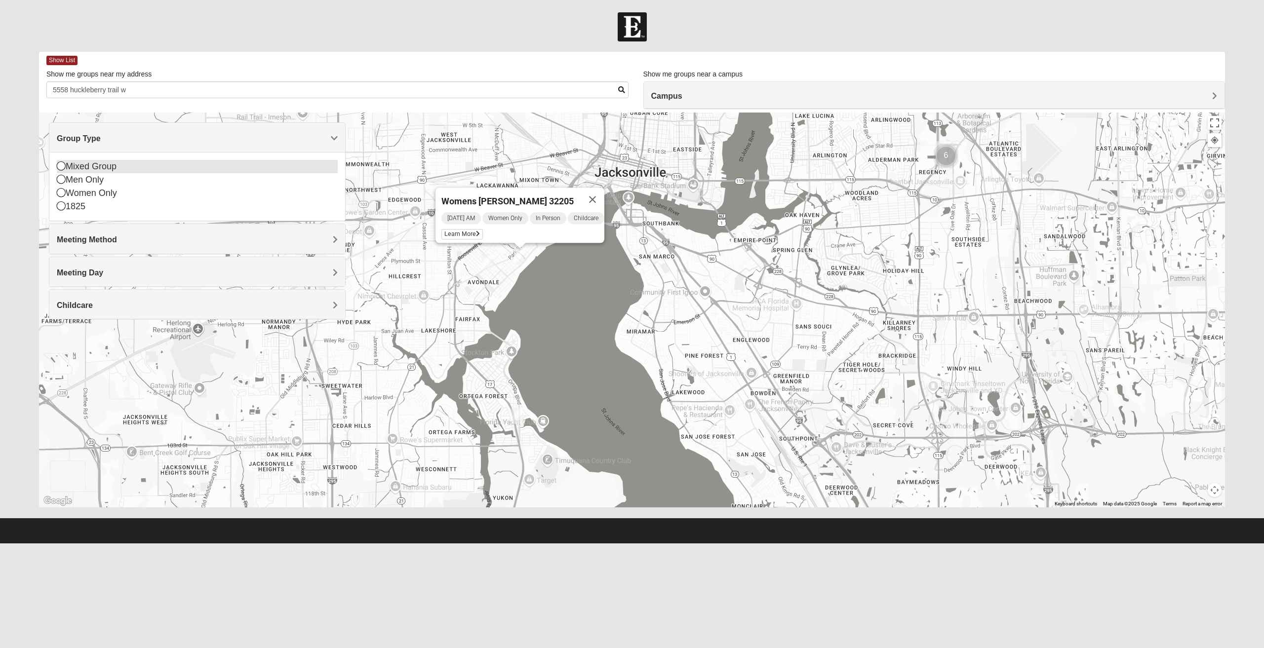
click at [87, 163] on div "Mixed Group" at bounding box center [197, 166] width 281 height 13
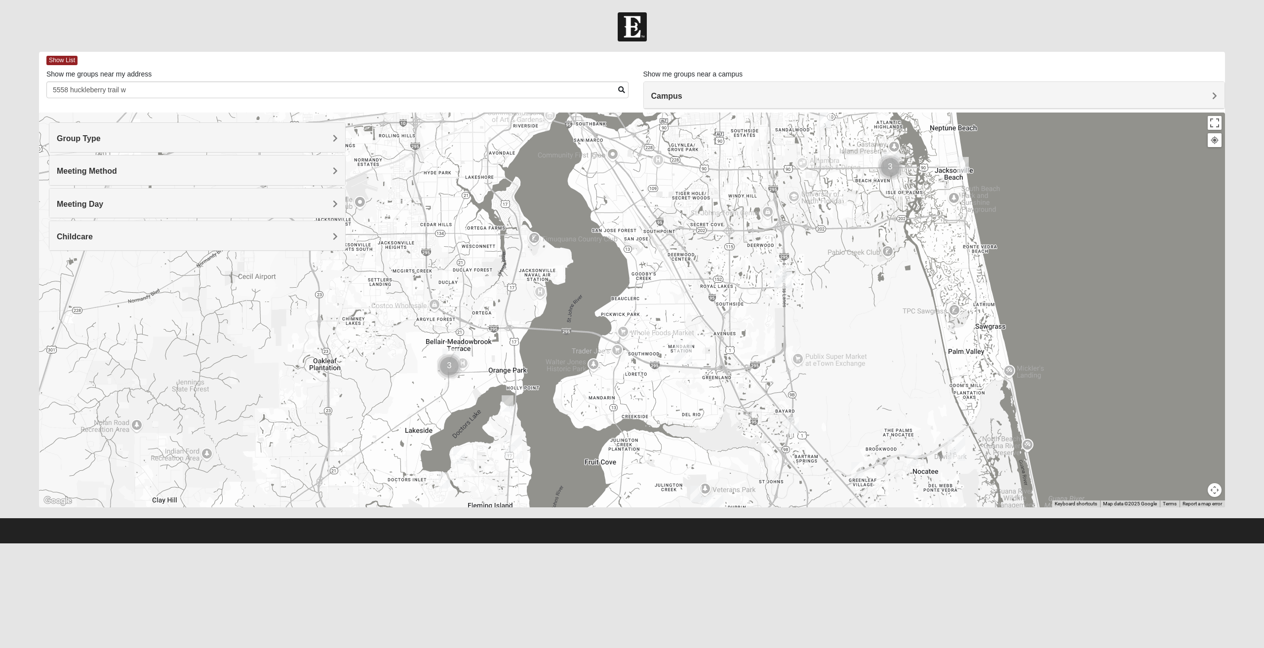
drag, startPoint x: 525, startPoint y: 341, endPoint x: 573, endPoint y: 207, distance: 142.7
click at [573, 207] on div at bounding box center [632, 310] width 1186 height 395
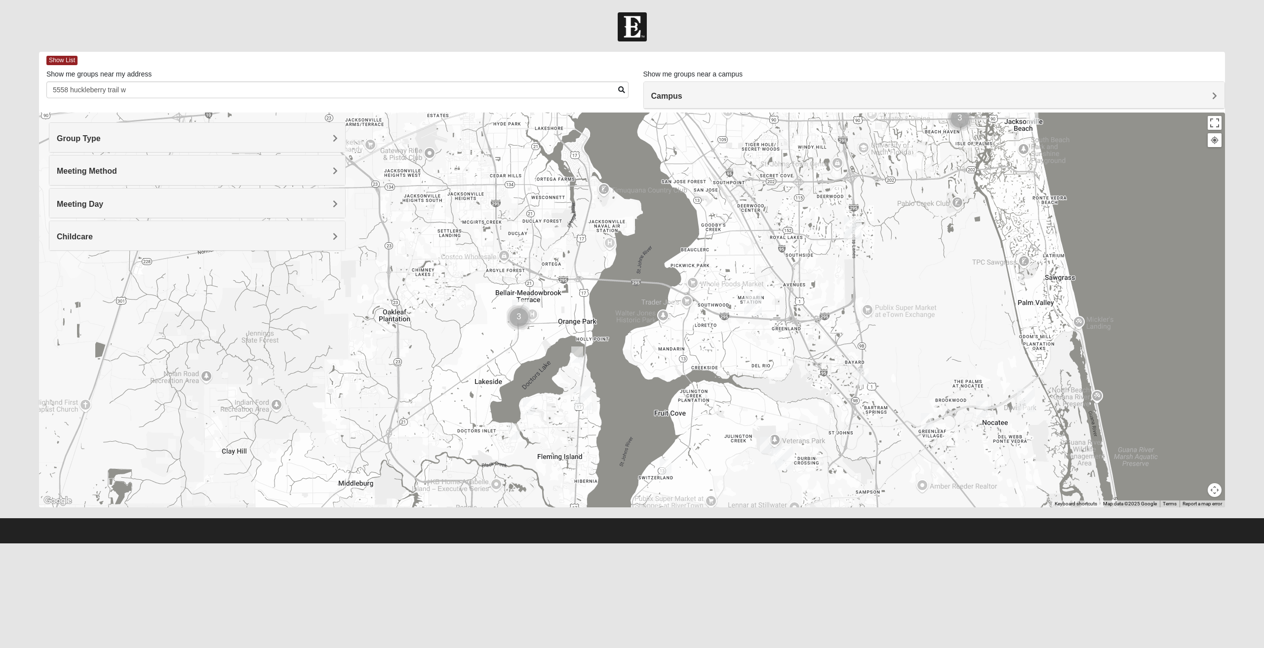
drag, startPoint x: 520, startPoint y: 320, endPoint x: 597, endPoint y: 263, distance: 96.0
click at [597, 263] on div at bounding box center [632, 310] width 1186 height 395
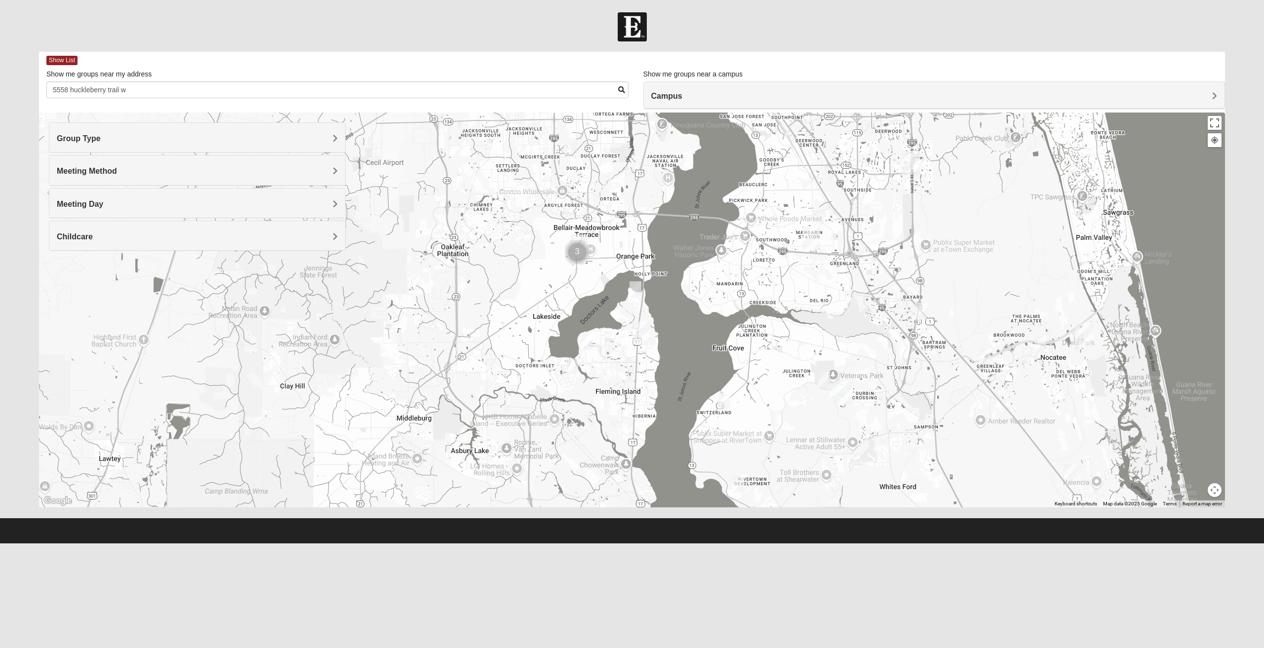
drag, startPoint x: 562, startPoint y: 323, endPoint x: 526, endPoint y: 314, distance: 37.1
click at [526, 314] on div at bounding box center [632, 310] width 1186 height 395
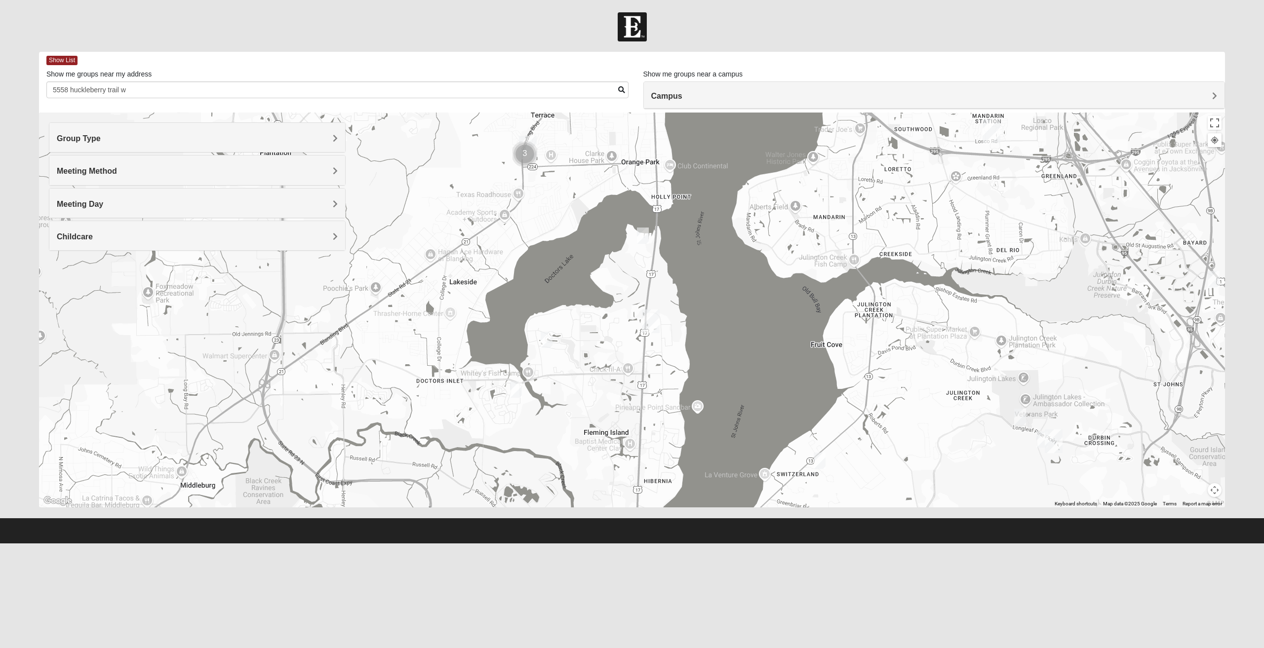
drag, startPoint x: 542, startPoint y: 304, endPoint x: 526, endPoint y: 301, distance: 17.0
click at [526, 301] on div at bounding box center [632, 310] width 1186 height 395
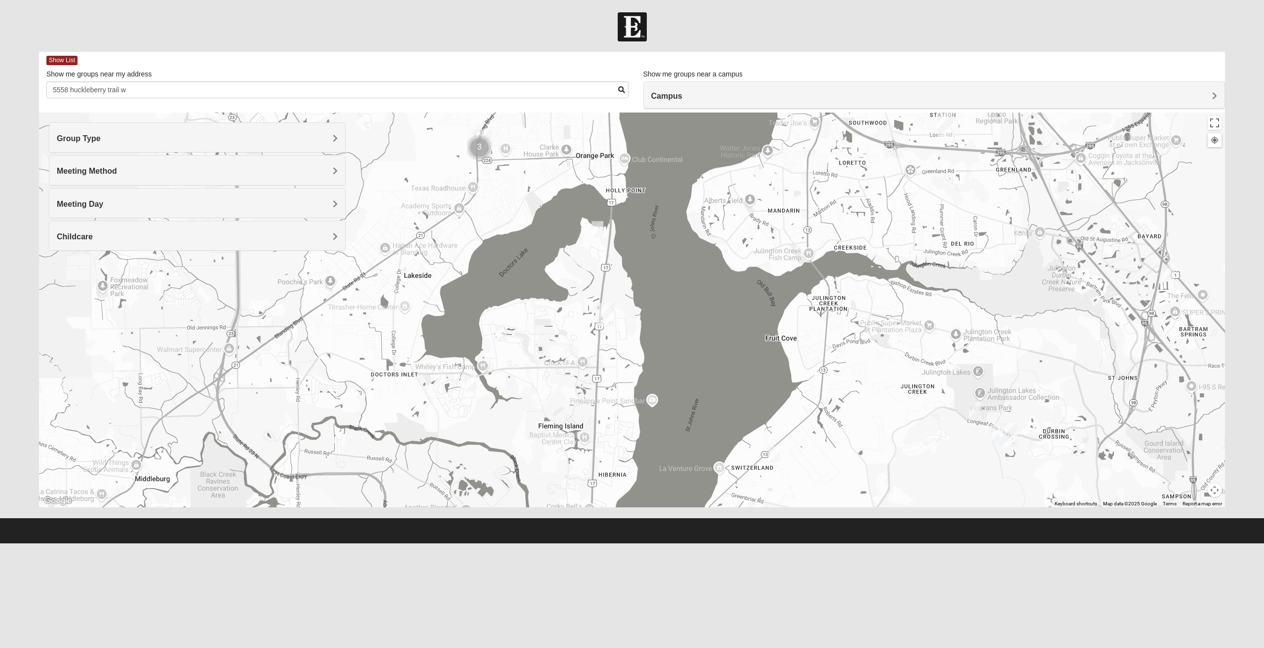
click at [597, 227] on img "Mixed Bryant 32003" at bounding box center [597, 229] width 12 height 16
click at [526, 247] on div "Mixed Bryant 32003 Friday PM Mixed Group In Person Childcare Learn More" at bounding box center [632, 310] width 1186 height 395
click at [777, 543] on html "Log In Find A Group Error Show List Loading Groups" at bounding box center [632, 271] width 1264 height 543
click at [502, 333] on img "Mixed Sims 32003" at bounding box center [501, 333] width 12 height 16
click at [469, 383] on img "Mixed Boger 32068" at bounding box center [470, 383] width 12 height 16
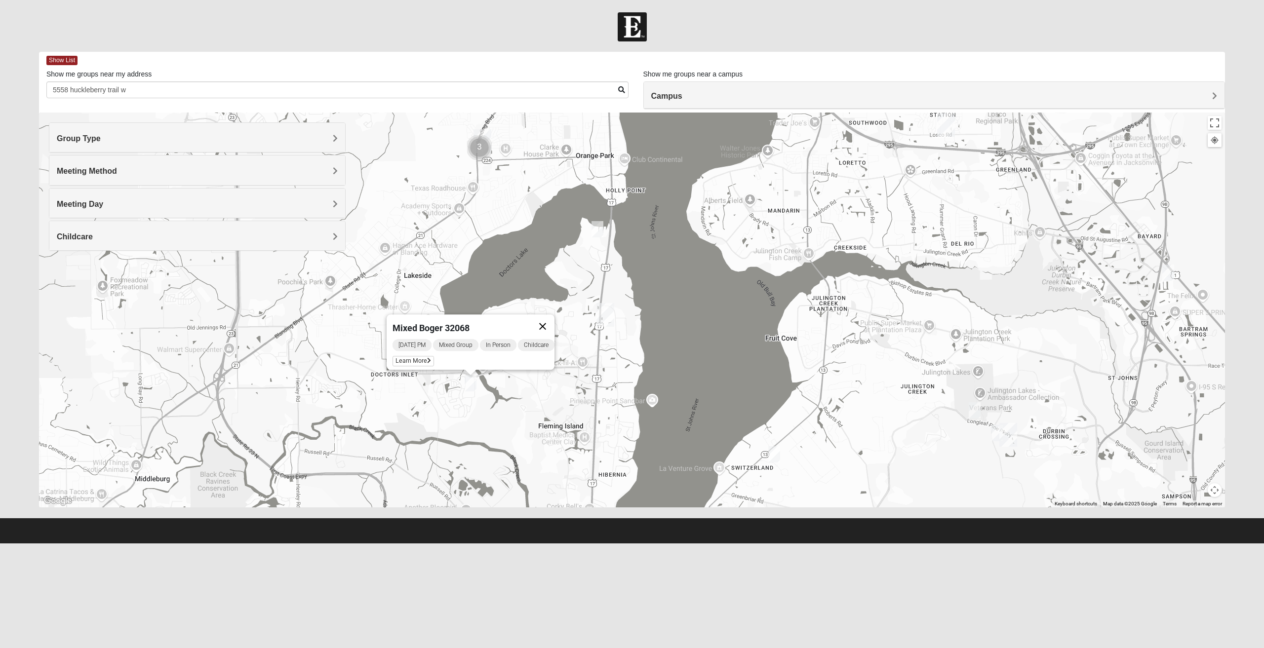
click at [549, 316] on button "Close" at bounding box center [543, 326] width 24 height 24
click at [504, 332] on img "Mixed Sims 32003" at bounding box center [501, 333] width 12 height 16
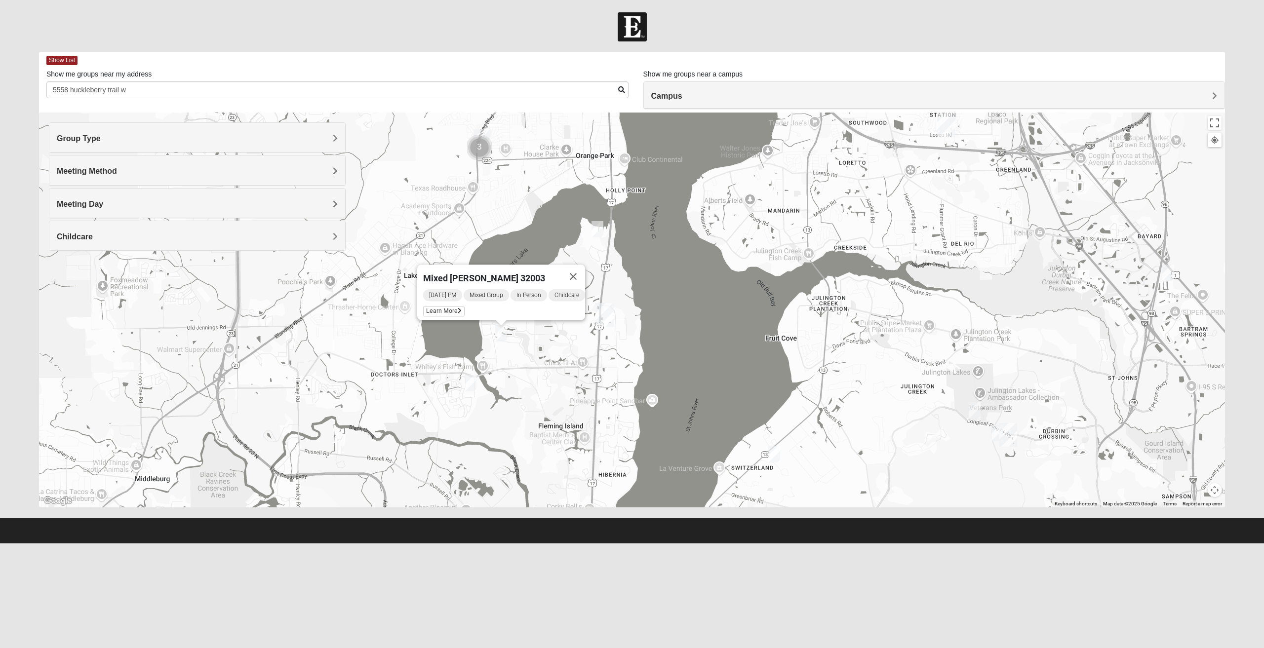
drag, startPoint x: 1080, startPoint y: 572, endPoint x: 1087, endPoint y: 575, distance: 7.3
click at [1081, 543] on html "Log In Find A Group Error Show List Loading Groups" at bounding box center [632, 271] width 1264 height 543
click at [469, 386] on img "Mixed Boger 32068" at bounding box center [470, 383] width 12 height 16
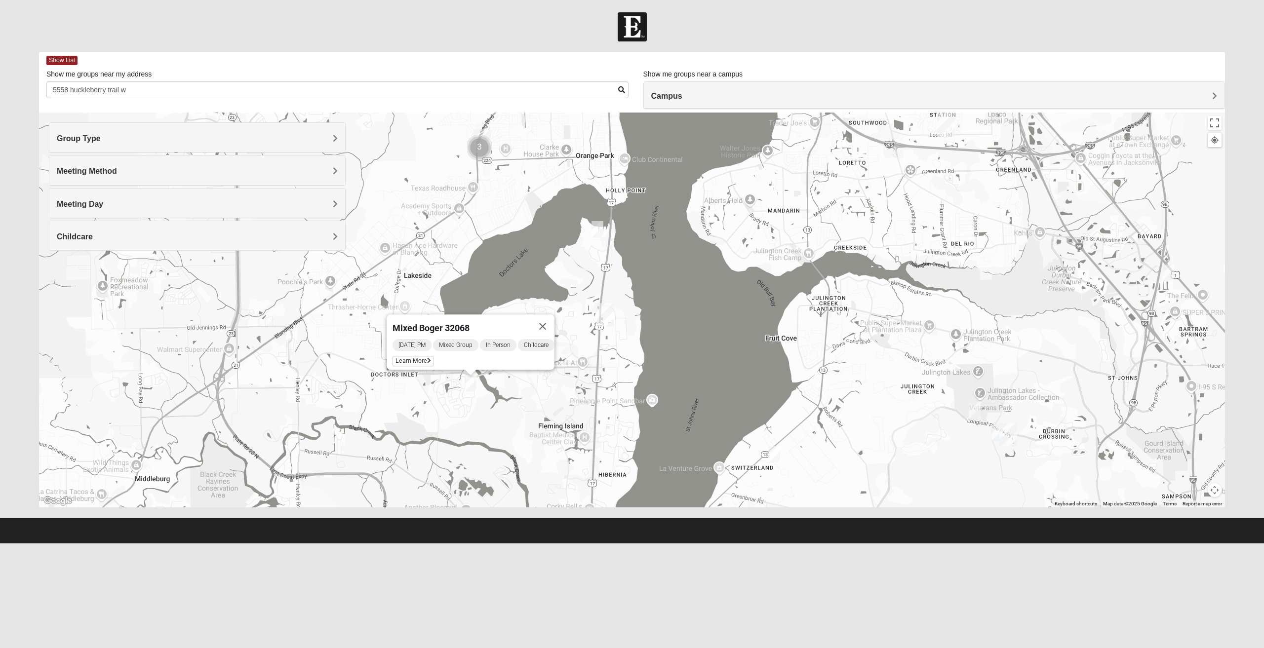
click at [500, 282] on div "Mixed Boger 32068 Monday PM Mixed Group In Person Childcare Learn More" at bounding box center [632, 310] width 1186 height 395
click at [544, 318] on button "Close" at bounding box center [543, 326] width 24 height 24
click at [503, 337] on img "Mixed Sims 32003" at bounding box center [501, 333] width 12 height 16
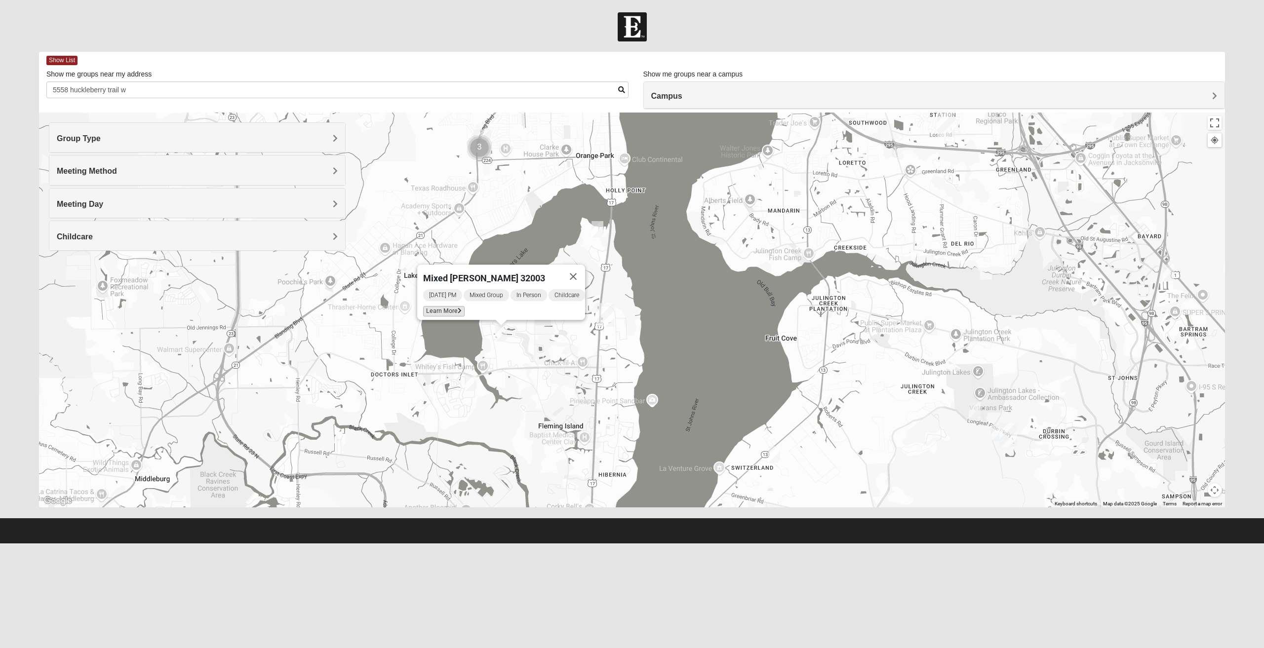
click at [441, 307] on span "Learn More" at bounding box center [443, 311] width 41 height 10
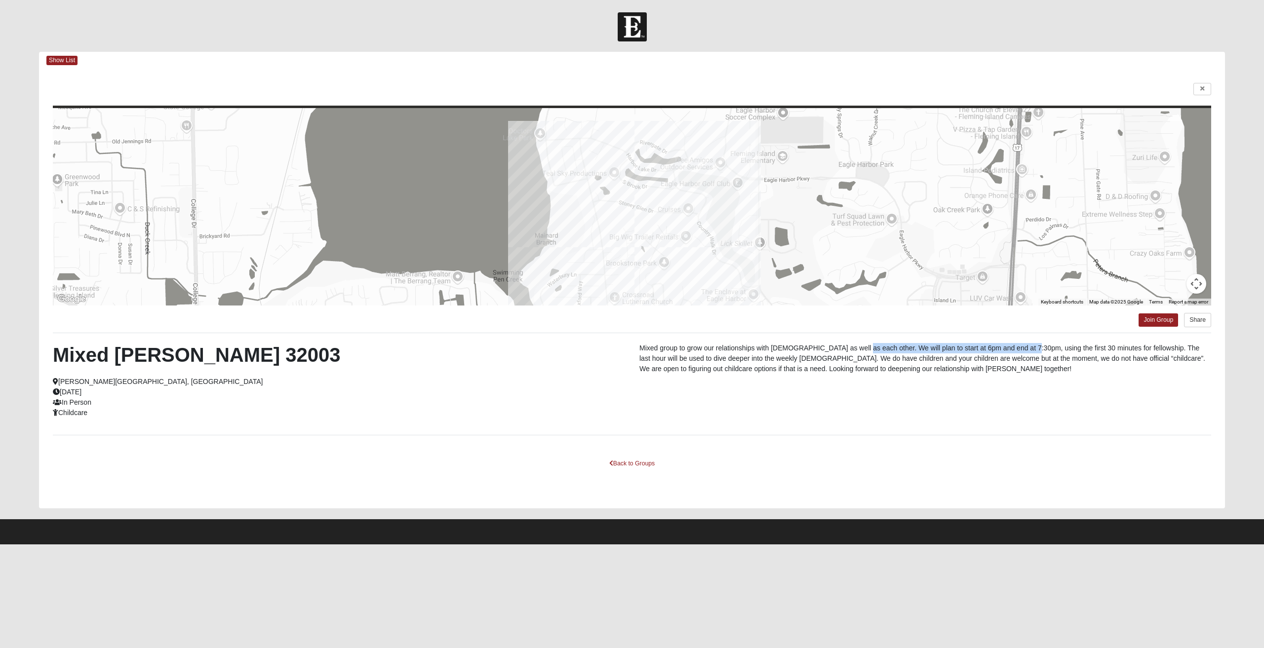
drag, startPoint x: 922, startPoint y: 351, endPoint x: 1022, endPoint y: 351, distance: 100.2
click at [1021, 351] on p "Mixed group to grow our relationships with [DEMOGRAPHIC_DATA] as well as each o…" at bounding box center [925, 358] width 572 height 31
click at [1022, 351] on p "Mixed group to grow our relationships with [DEMOGRAPHIC_DATA] as well as each o…" at bounding box center [925, 358] width 572 height 31
drag, startPoint x: 929, startPoint y: 351, endPoint x: 1034, endPoint y: 352, distance: 104.6
click at [1034, 352] on p "Mixed group to grow our relationships with [DEMOGRAPHIC_DATA] as well as each o…" at bounding box center [925, 358] width 572 height 31
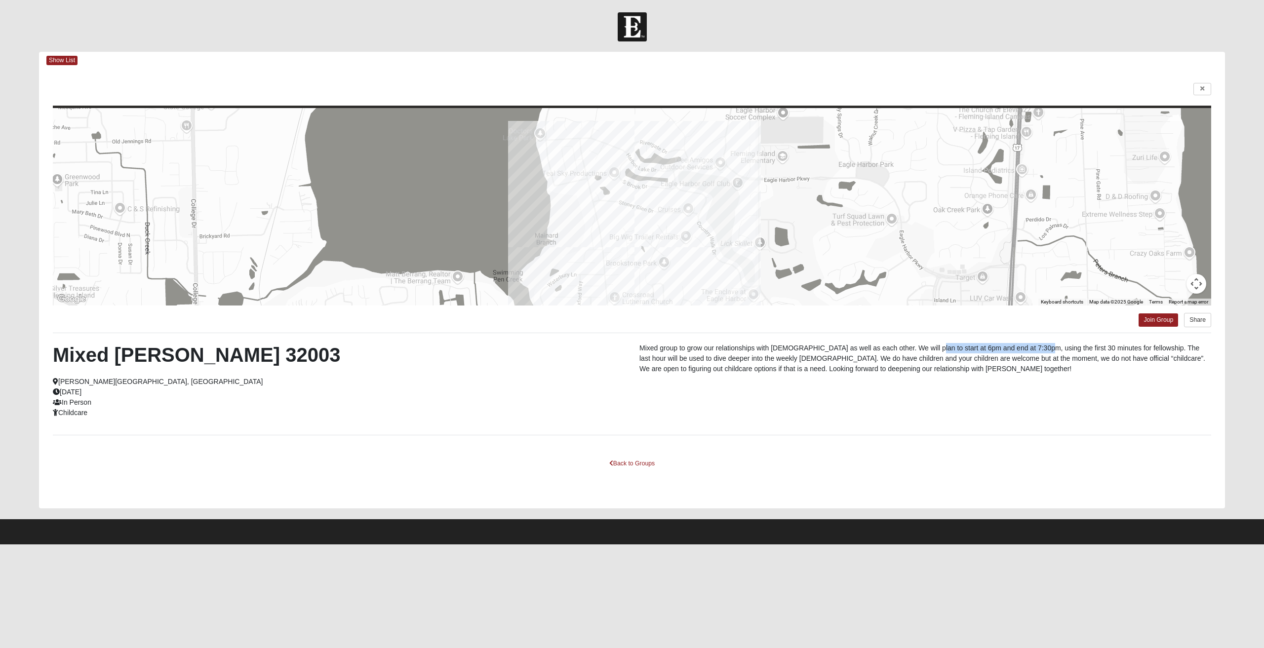
click at [1035, 352] on p "Mixed group to grow our relationships with [DEMOGRAPHIC_DATA] as well as each o…" at bounding box center [925, 358] width 572 height 31
click at [1117, 348] on p "Mixed group to grow our relationships with [DEMOGRAPHIC_DATA] as well as each o…" at bounding box center [925, 358] width 572 height 31
drag, startPoint x: 717, startPoint y: 356, endPoint x: 910, endPoint y: 352, distance: 192.5
click at [907, 352] on p "Mixed group to grow our relationships with [DEMOGRAPHIC_DATA] as well as each o…" at bounding box center [925, 358] width 572 height 31
click at [910, 352] on p "Mixed group to grow our relationships with [DEMOGRAPHIC_DATA] as well as each o…" at bounding box center [925, 358] width 572 height 31
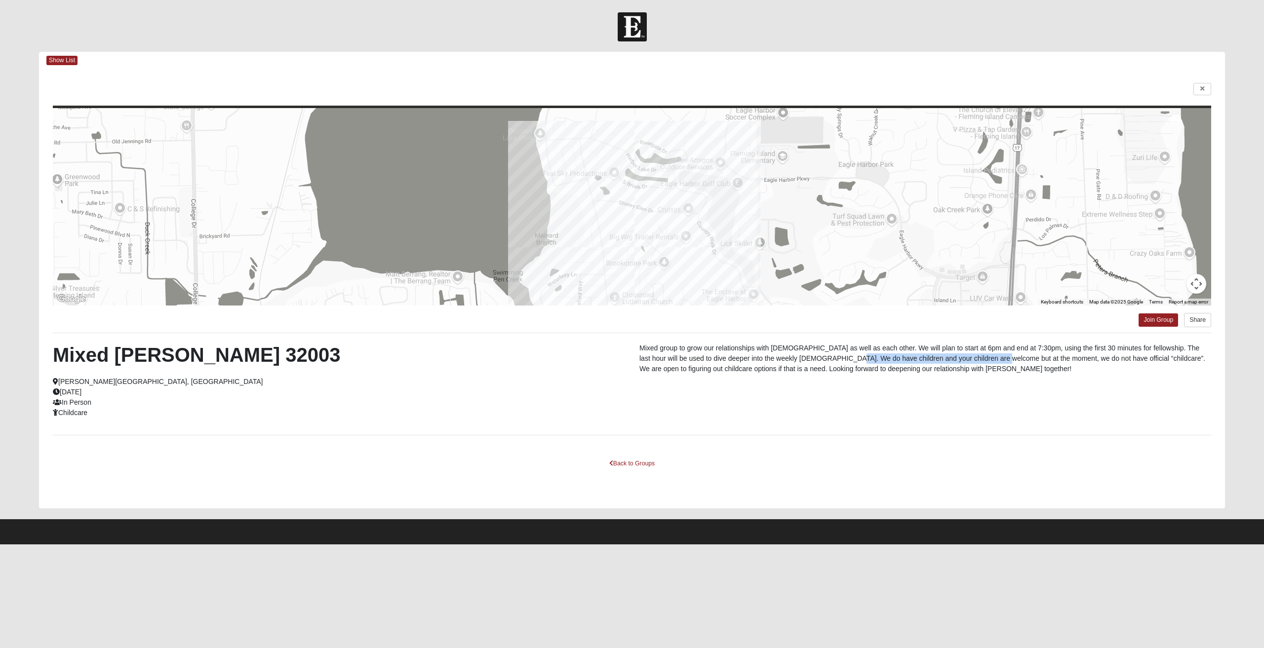
drag, startPoint x: 875, startPoint y: 360, endPoint x: 985, endPoint y: 360, distance: 110.1
click at [981, 360] on p "Mixed group to grow our relationships with [DEMOGRAPHIC_DATA] as well as each o…" at bounding box center [925, 358] width 572 height 31
click at [986, 360] on p "Mixed group to grow our relationships with [DEMOGRAPHIC_DATA] as well as each o…" at bounding box center [925, 358] width 572 height 31
drag, startPoint x: 763, startPoint y: 357, endPoint x: 1054, endPoint y: 360, distance: 291.2
click at [1054, 360] on p "Mixed group to grow our relationships with [DEMOGRAPHIC_DATA] as well as each o…" at bounding box center [925, 358] width 572 height 31
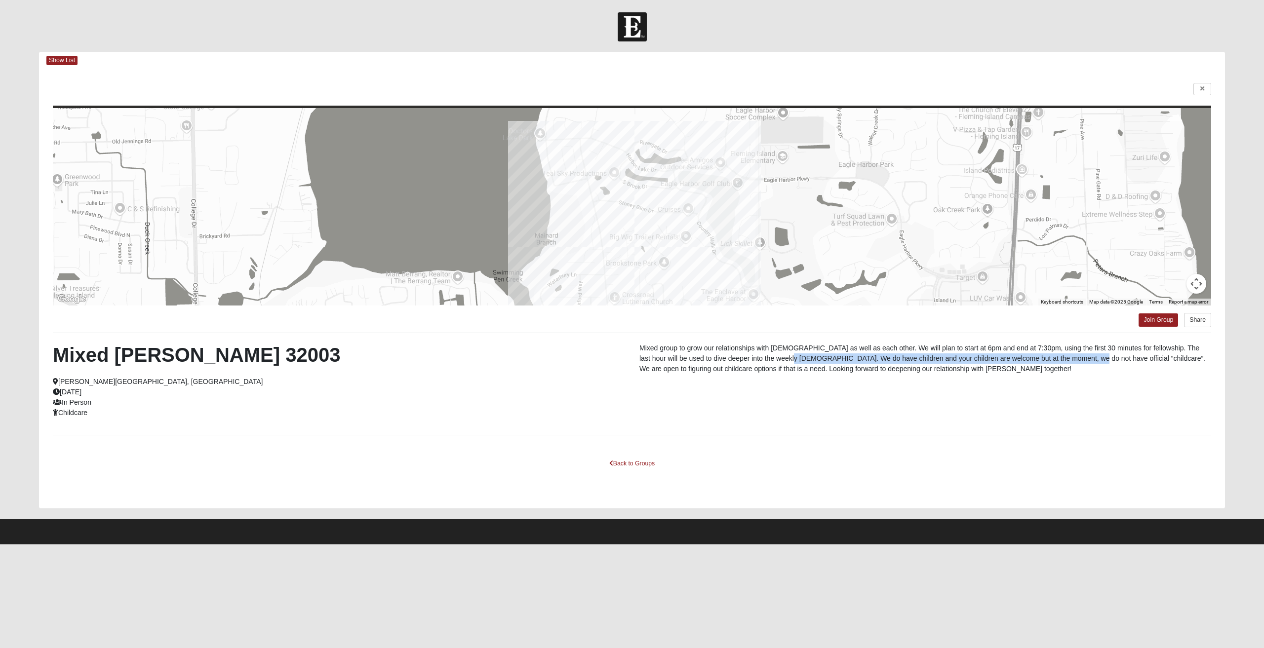
click at [1054, 360] on p "Mixed group to grow our relationships with [DEMOGRAPHIC_DATA] as well as each o…" at bounding box center [925, 358] width 572 height 31
drag, startPoint x: 1014, startPoint y: 359, endPoint x: 1085, endPoint y: 359, distance: 71.1
click at [1085, 359] on p "Mixed group to grow our relationships with [DEMOGRAPHIC_DATA] as well as each o…" at bounding box center [925, 358] width 572 height 31
drag, startPoint x: 1097, startPoint y: 359, endPoint x: 1195, endPoint y: 359, distance: 97.2
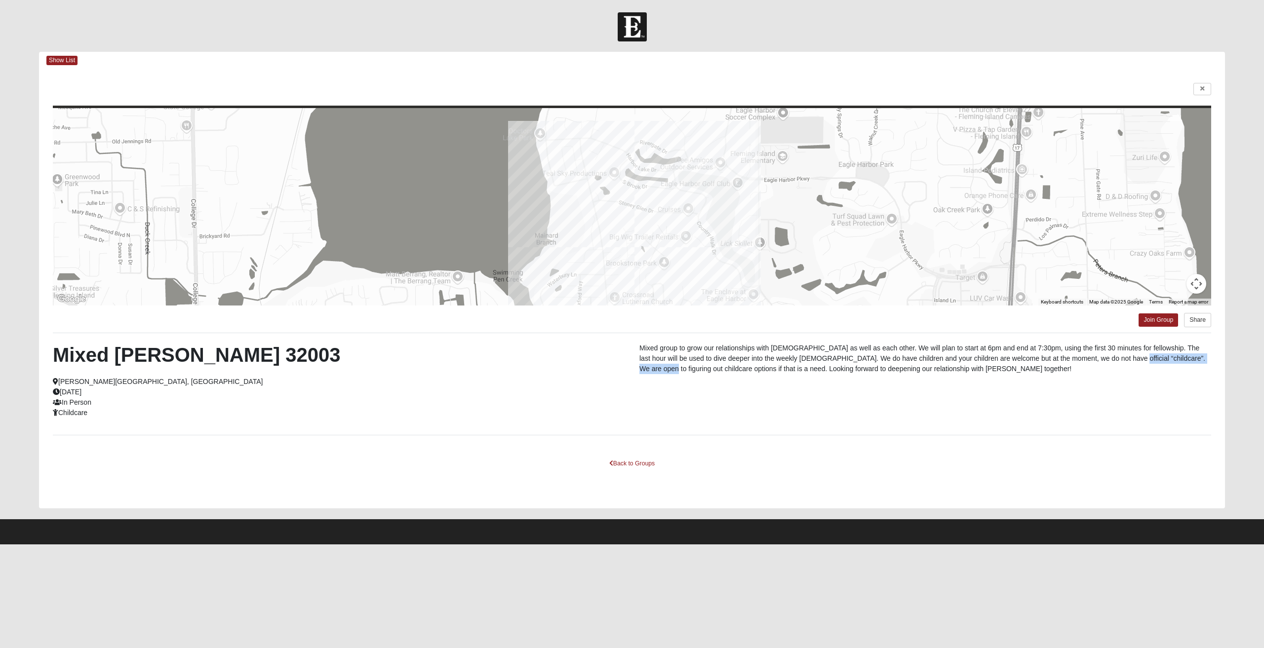
click at [1195, 359] on p "Mixed group to grow our relationships with [DEMOGRAPHIC_DATA] as well as each o…" at bounding box center [925, 358] width 572 height 31
drag, startPoint x: 695, startPoint y: 366, endPoint x: 843, endPoint y: 369, distance: 147.1
click at [842, 369] on p "Mixed group to grow our relationships with [DEMOGRAPHIC_DATA] as well as each o…" at bounding box center [925, 358] width 572 height 31
click at [849, 369] on p "Mixed group to grow our relationships with [DEMOGRAPHIC_DATA] as well as each o…" at bounding box center [925, 358] width 572 height 31
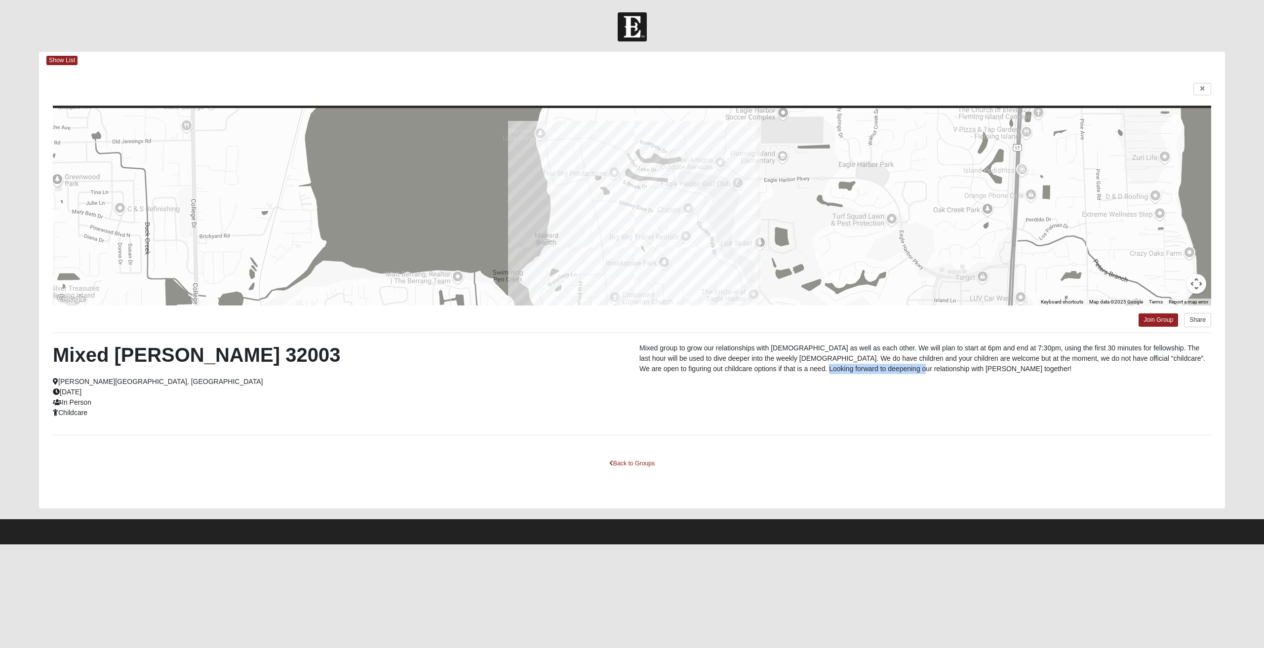
drag, startPoint x: 871, startPoint y: 367, endPoint x: 894, endPoint y: 367, distance: 23.2
click at [885, 367] on p "Mixed group to grow our relationships with [DEMOGRAPHIC_DATA] as well as each o…" at bounding box center [925, 358] width 572 height 31
click at [894, 367] on p "Mixed group to grow our relationships with [DEMOGRAPHIC_DATA] as well as each o…" at bounding box center [925, 358] width 572 height 31
drag, startPoint x: 793, startPoint y: 359, endPoint x: 1003, endPoint y: 358, distance: 209.8
click at [1003, 358] on p "Mixed group to grow our relationships with [DEMOGRAPHIC_DATA] as well as each o…" at bounding box center [925, 358] width 572 height 31
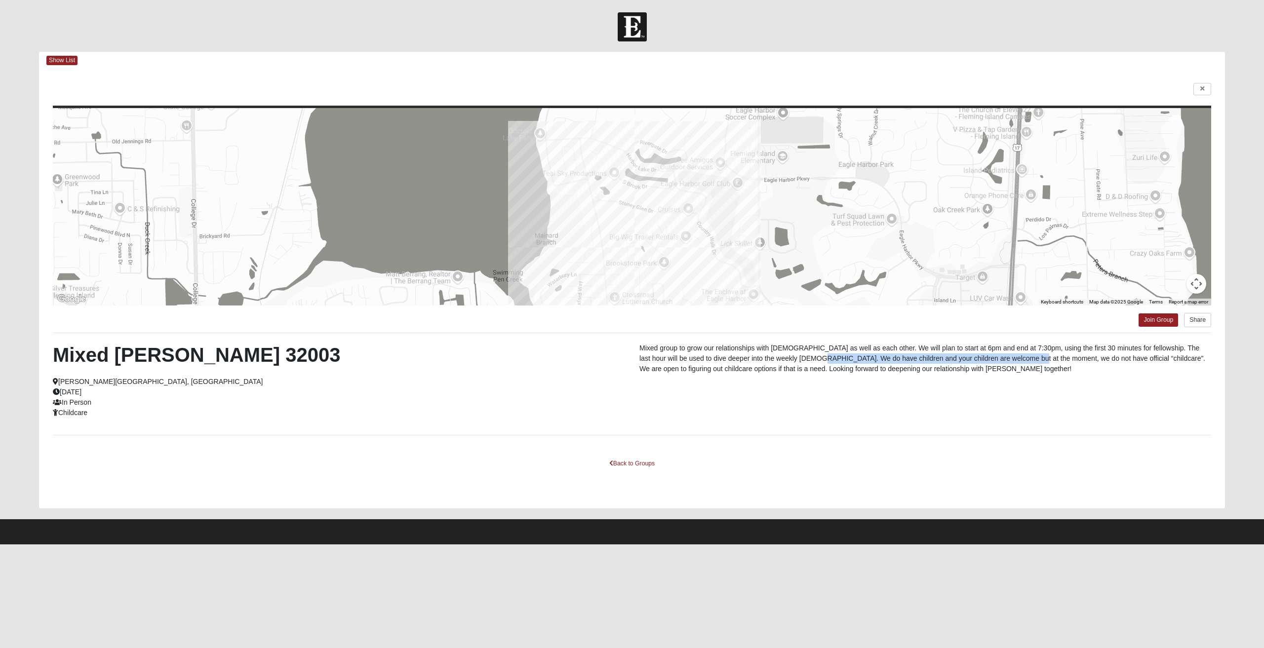
click at [1003, 358] on p "Mixed group to grow our relationships with [DEMOGRAPHIC_DATA] as well as each o…" at bounding box center [925, 358] width 572 height 31
drag, startPoint x: 1037, startPoint y: 355, endPoint x: 1080, endPoint y: 355, distance: 42.5
click at [1080, 355] on p "Mixed group to grow our relationships with [DEMOGRAPHIC_DATA] as well as each o…" at bounding box center [925, 358] width 572 height 31
drag, startPoint x: 1095, startPoint y: 357, endPoint x: 1144, endPoint y: 358, distance: 48.9
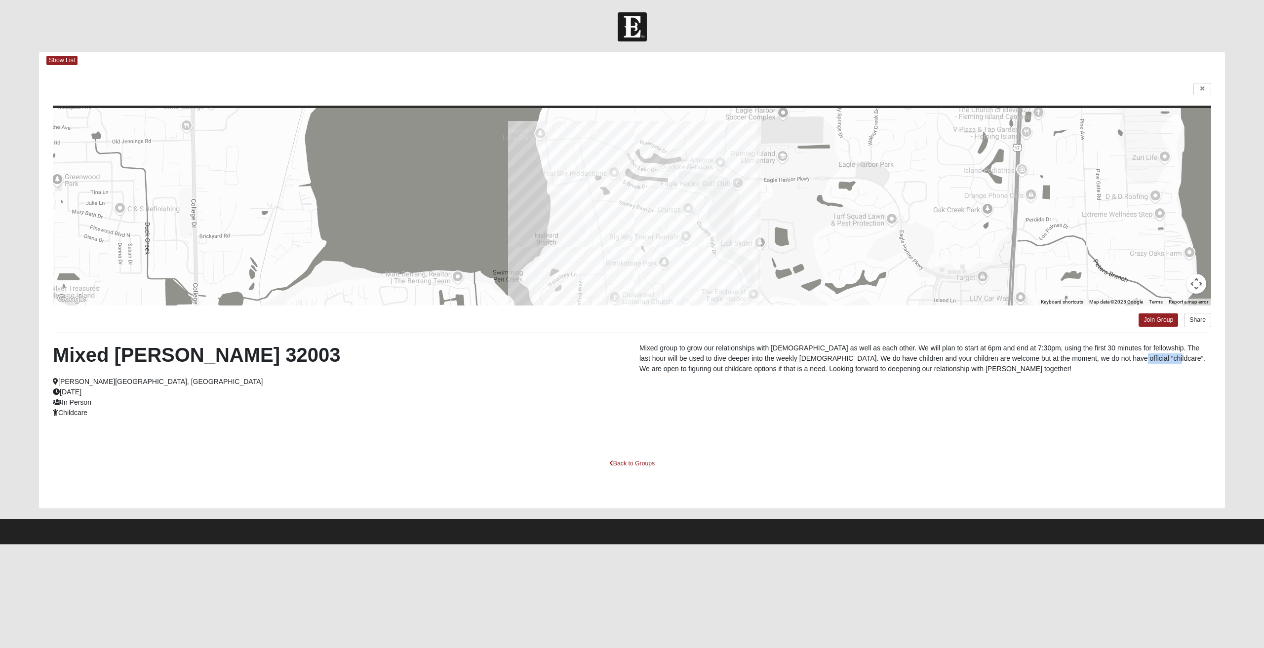
click at [1139, 358] on p "Mixed group to grow our relationships with [DEMOGRAPHIC_DATA] as well as each o…" at bounding box center [925, 358] width 572 height 31
click at [1144, 358] on p "Mixed group to grow our relationships with [DEMOGRAPHIC_DATA] as well as each o…" at bounding box center [925, 358] width 572 height 31
drag, startPoint x: 683, startPoint y: 369, endPoint x: 728, endPoint y: 372, distance: 44.5
click at [727, 372] on p "Mixed group to grow our relationships with [DEMOGRAPHIC_DATA] as well as each o…" at bounding box center [925, 358] width 572 height 31
click at [728, 372] on p "Mixed group to grow our relationships with [DEMOGRAPHIC_DATA] as well as each o…" at bounding box center [925, 358] width 572 height 31
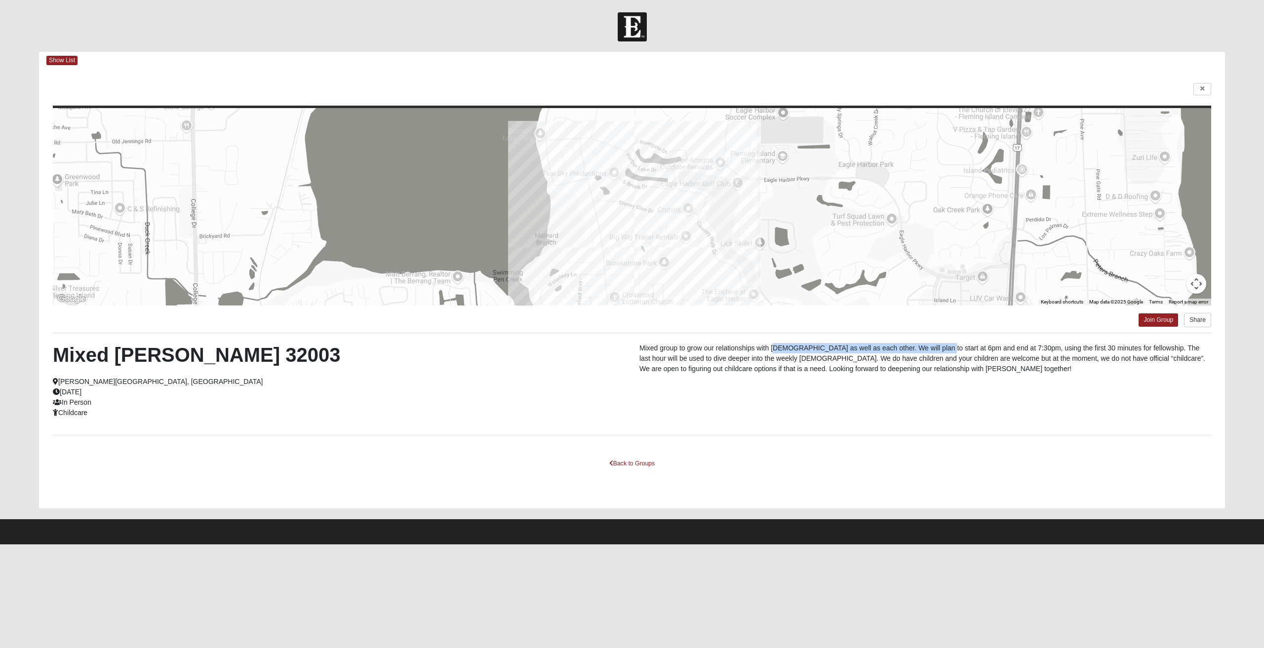
drag, startPoint x: 777, startPoint y: 352, endPoint x: 928, endPoint y: 352, distance: 151.5
click at [928, 352] on p "Mixed group to grow our relationships with [DEMOGRAPHIC_DATA] as well as each o…" at bounding box center [925, 358] width 572 height 31
click at [1157, 320] on link "Join Group" at bounding box center [1157, 319] width 39 height 13
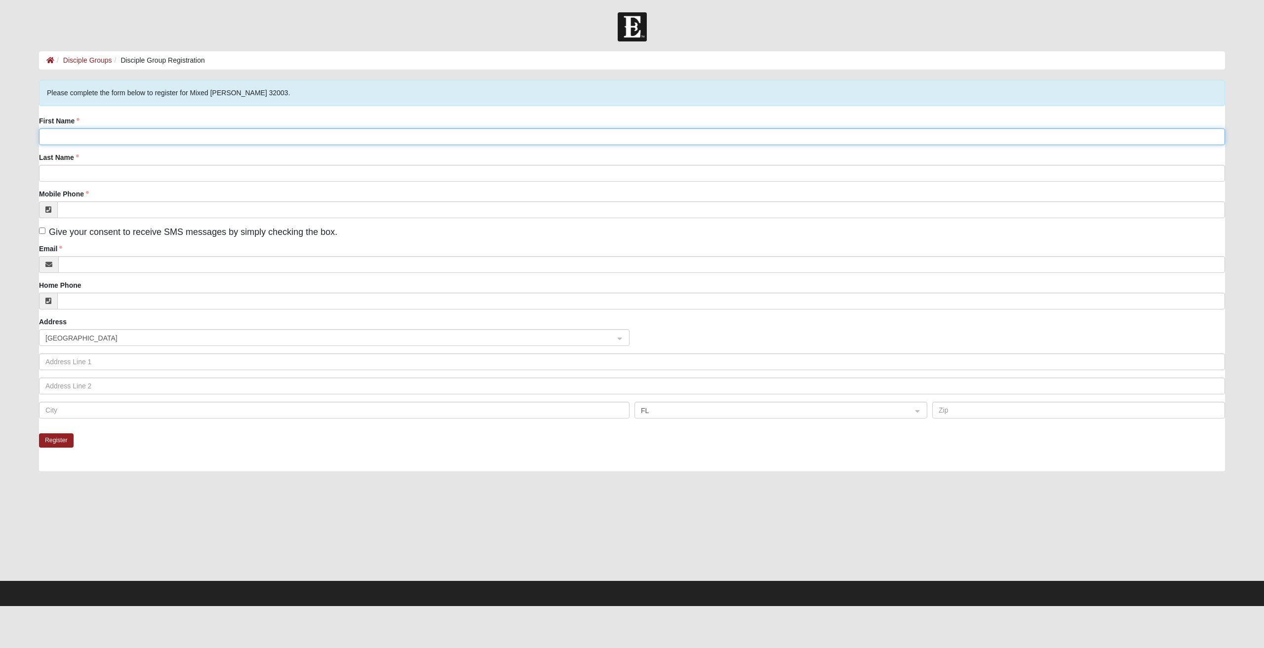
click at [115, 130] on input "First Name" at bounding box center [632, 136] width 1186 height 17
type input "[PERSON_NAME]"
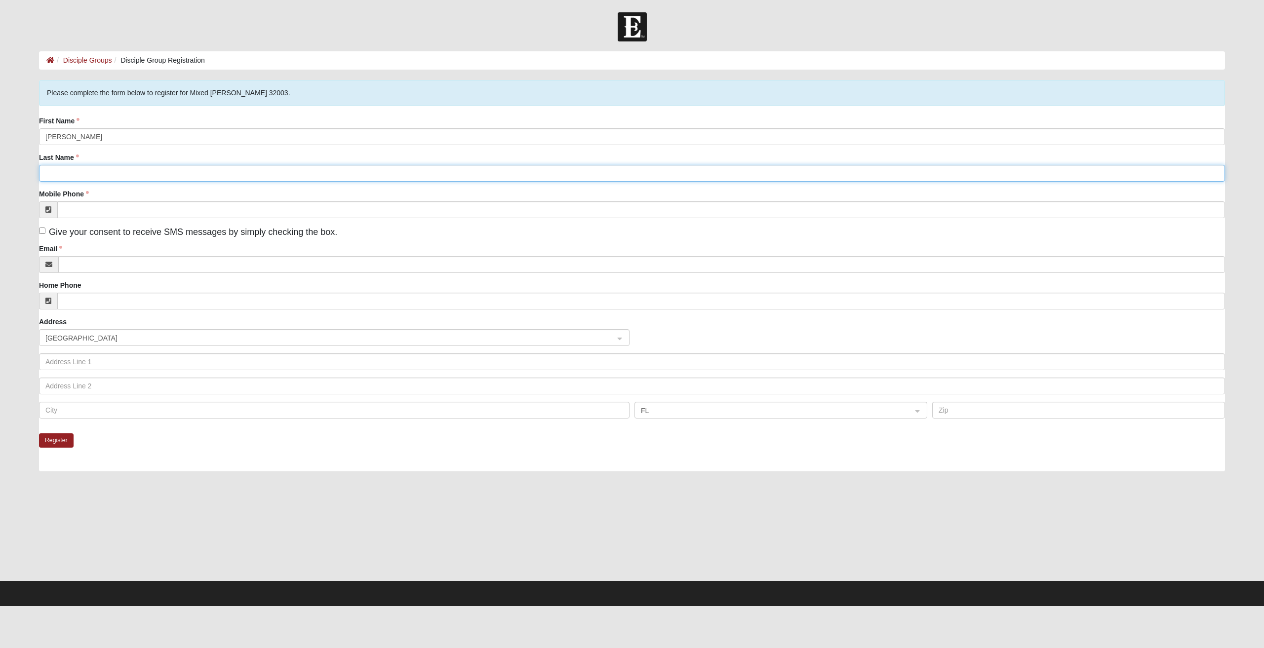
type input "[PERSON_NAME]"
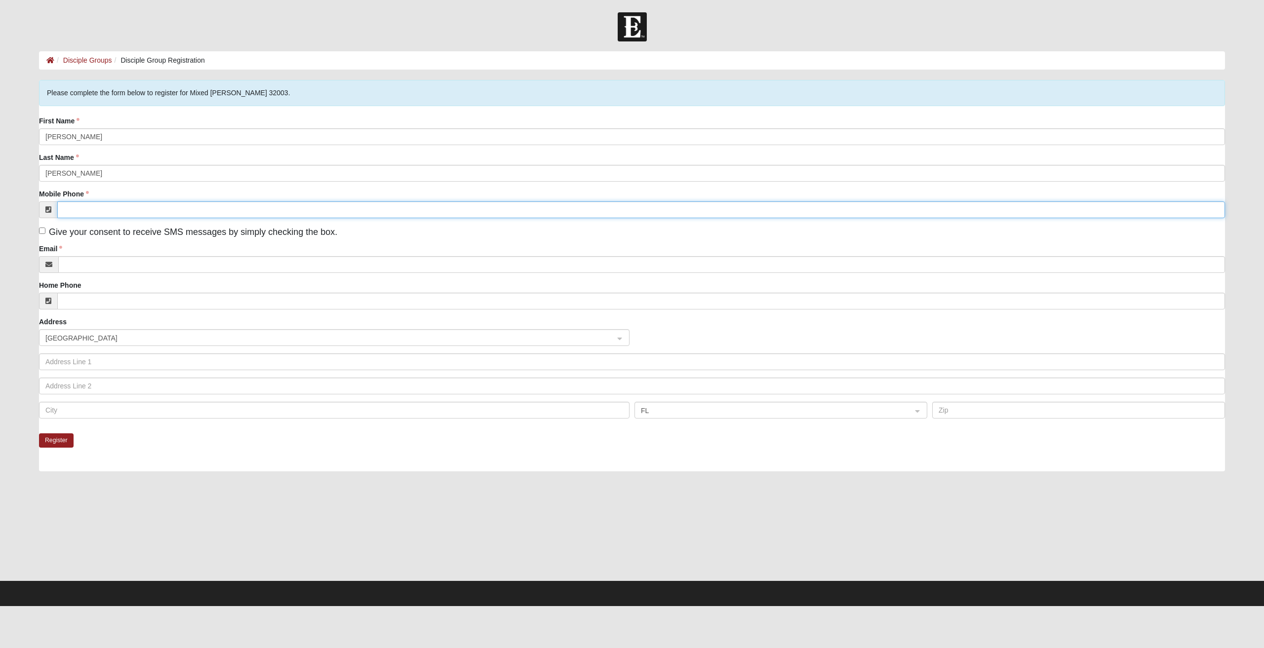
type input "[PHONE_NUMBER]"
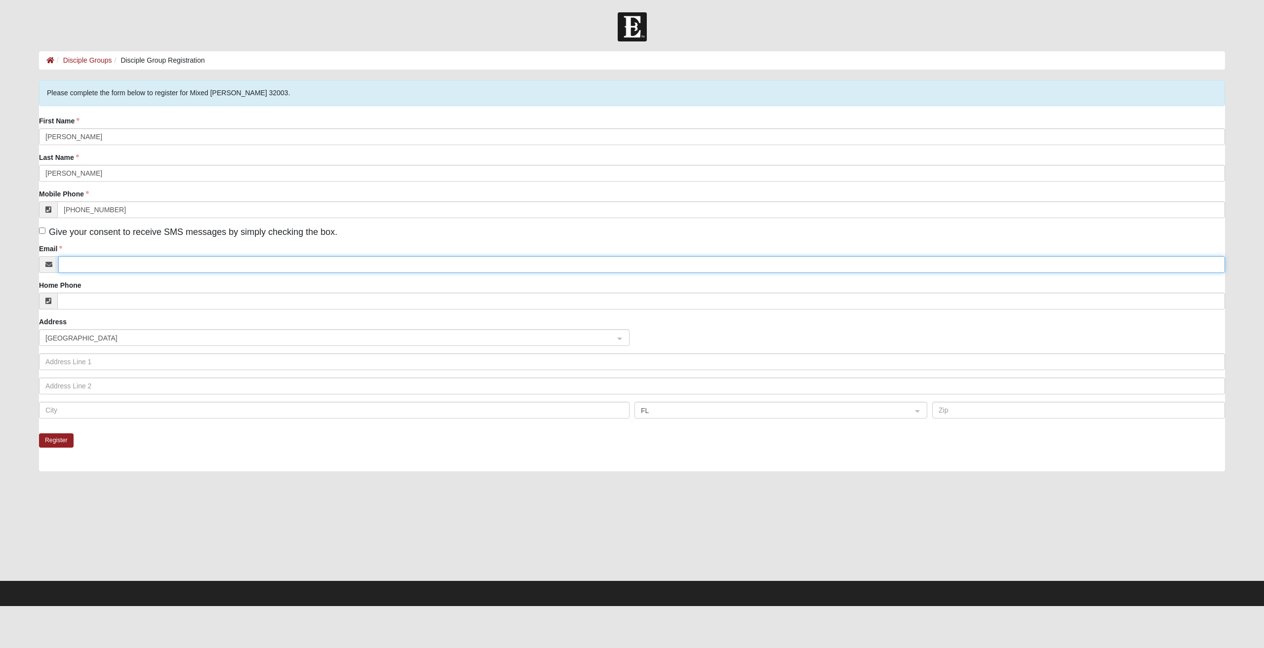
type input "Timlewis1515@gmail.com"
type input "5558 Huckleberry Trail W"
type input "Macclenny"
type input "32063"
click at [61, 441] on button "Register" at bounding box center [56, 440] width 35 height 14
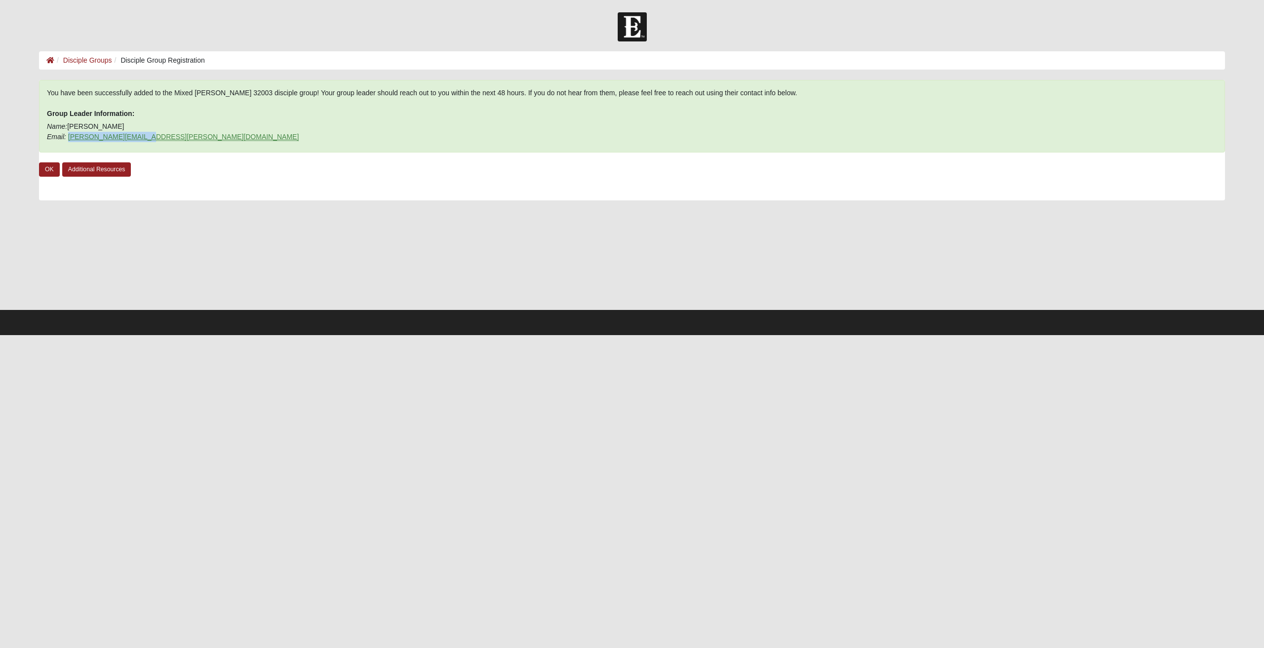
drag, startPoint x: 166, startPoint y: 136, endPoint x: 69, endPoint y: 136, distance: 97.7
click at [69, 136] on p "Name: Mike Sims Email: sims.p.mike@gmail.com" at bounding box center [632, 131] width 1170 height 21
copy link "sims.p.mike@gmail.com"
